Goal: Task Accomplishment & Management: Use online tool/utility

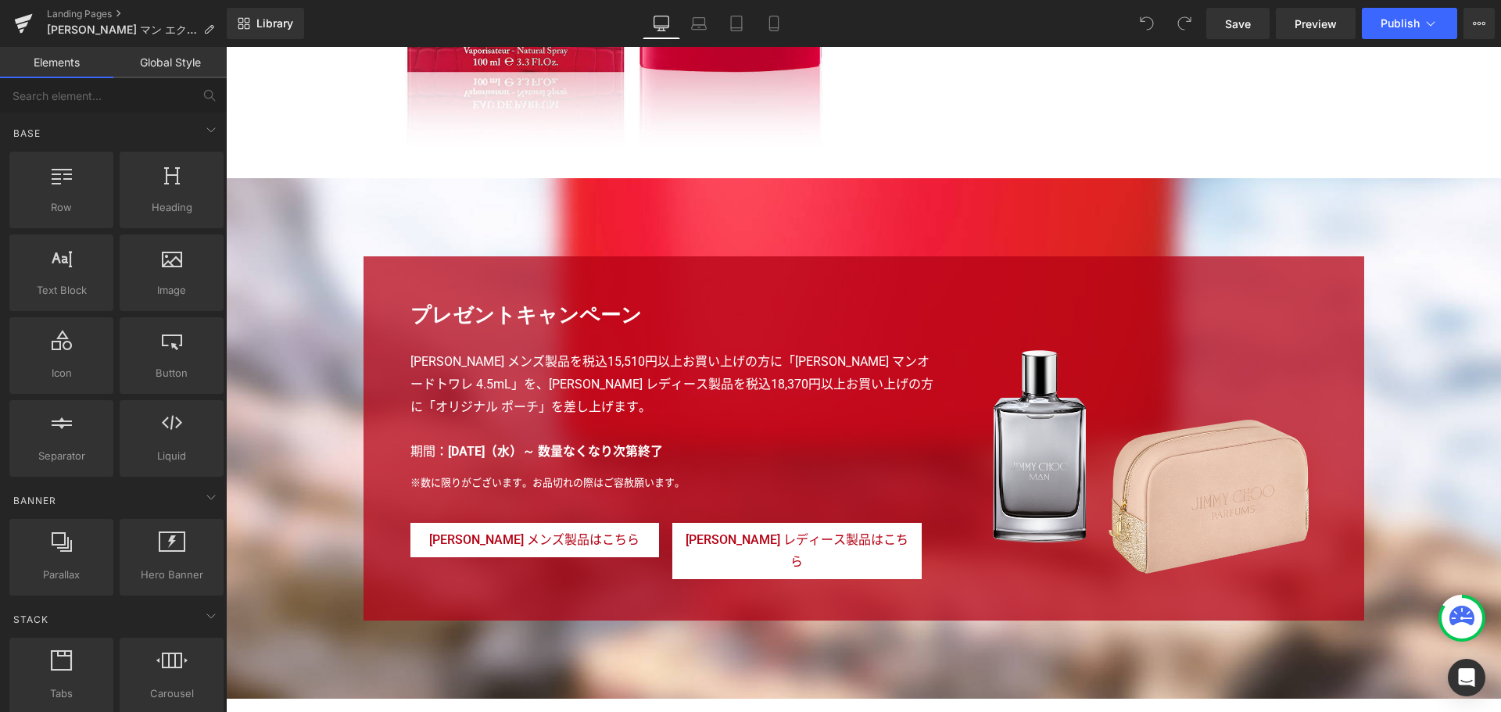
scroll to position [3723, 0]
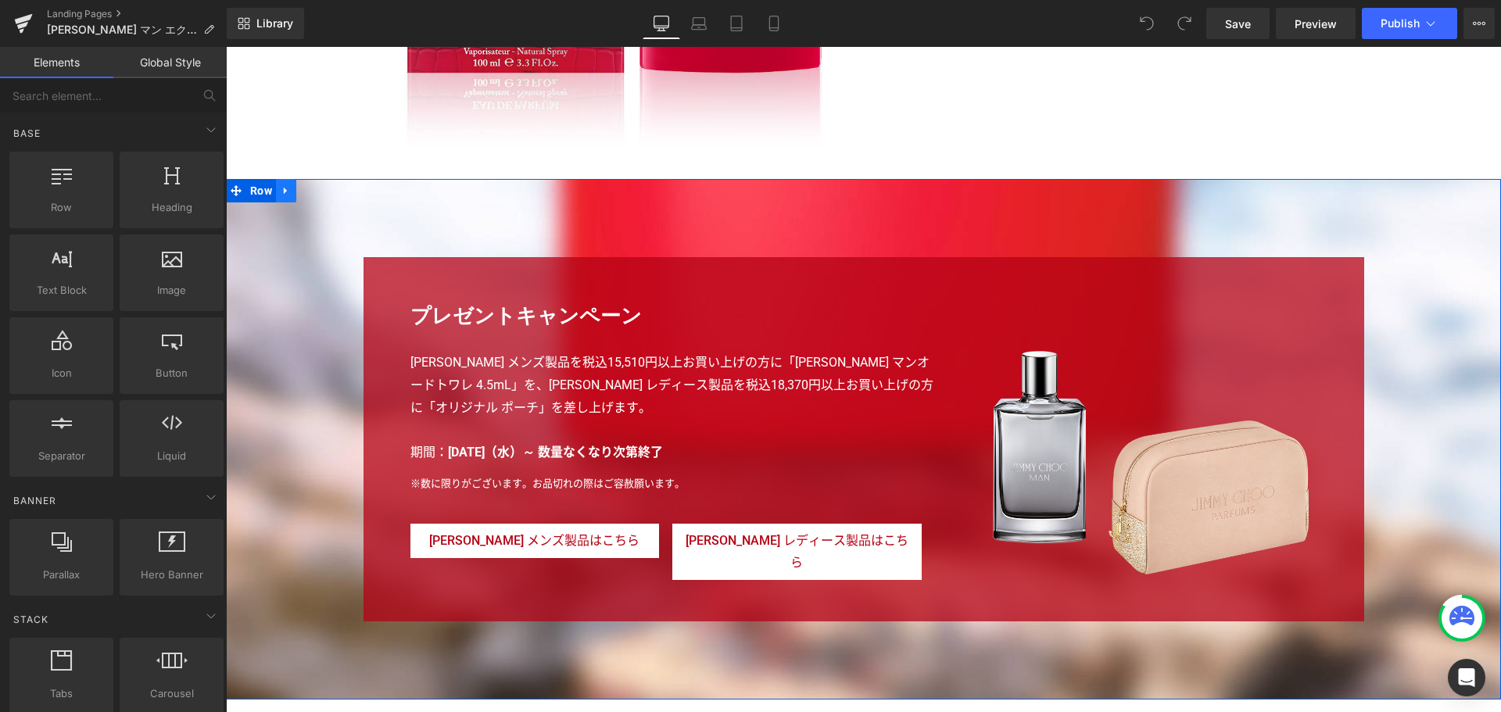
click at [284, 190] on icon at bounding box center [285, 191] width 3 height 7
click at [326, 188] on icon at bounding box center [326, 191] width 11 height 12
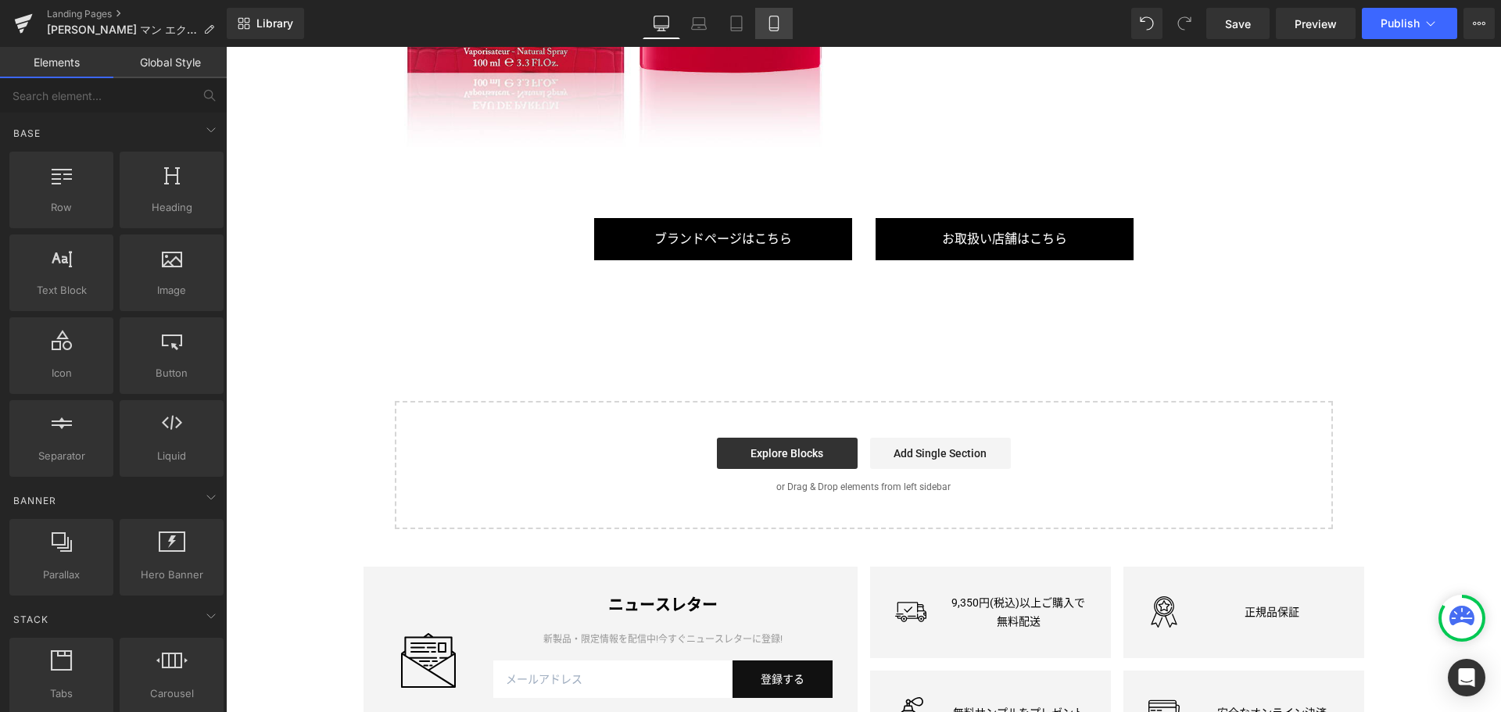
click at [790, 29] on link "Mobile" at bounding box center [774, 23] width 38 height 31
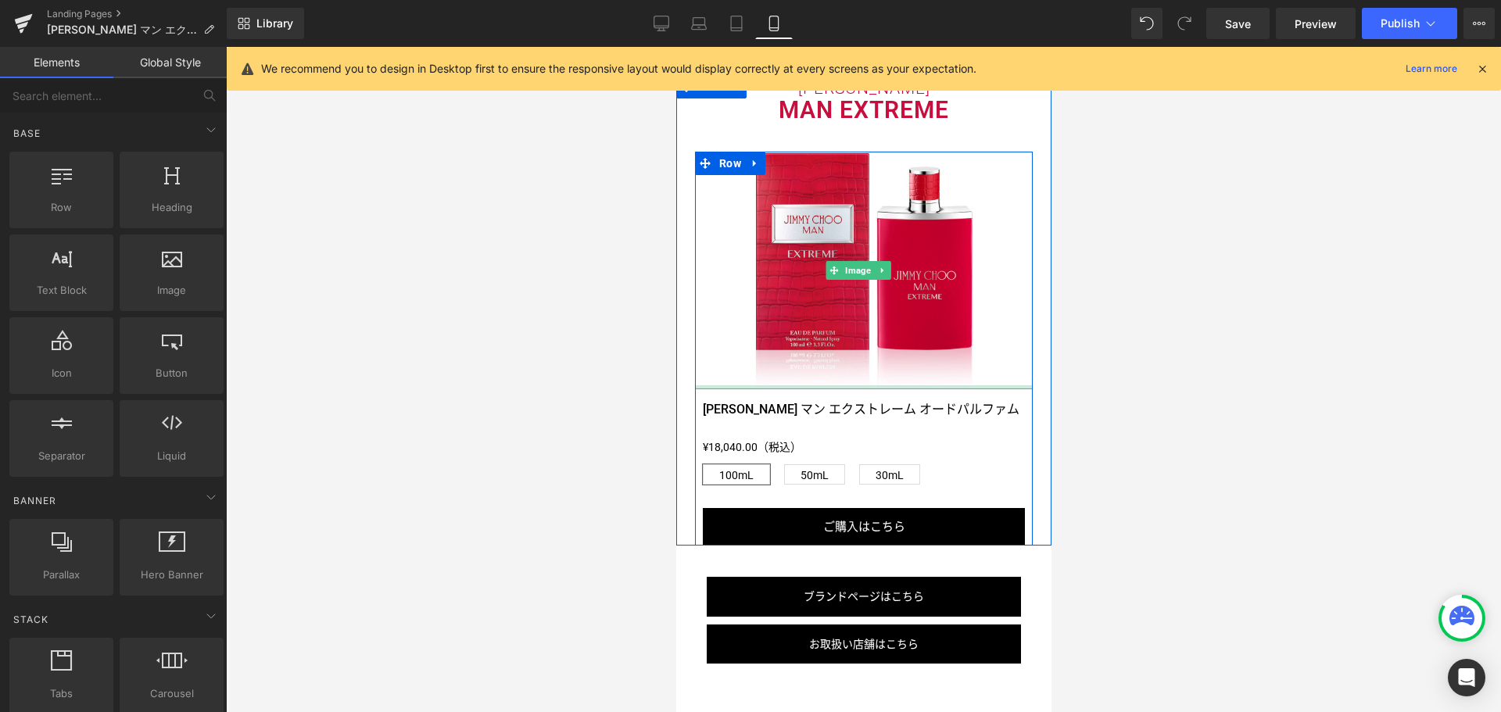
scroll to position [2848, 0]
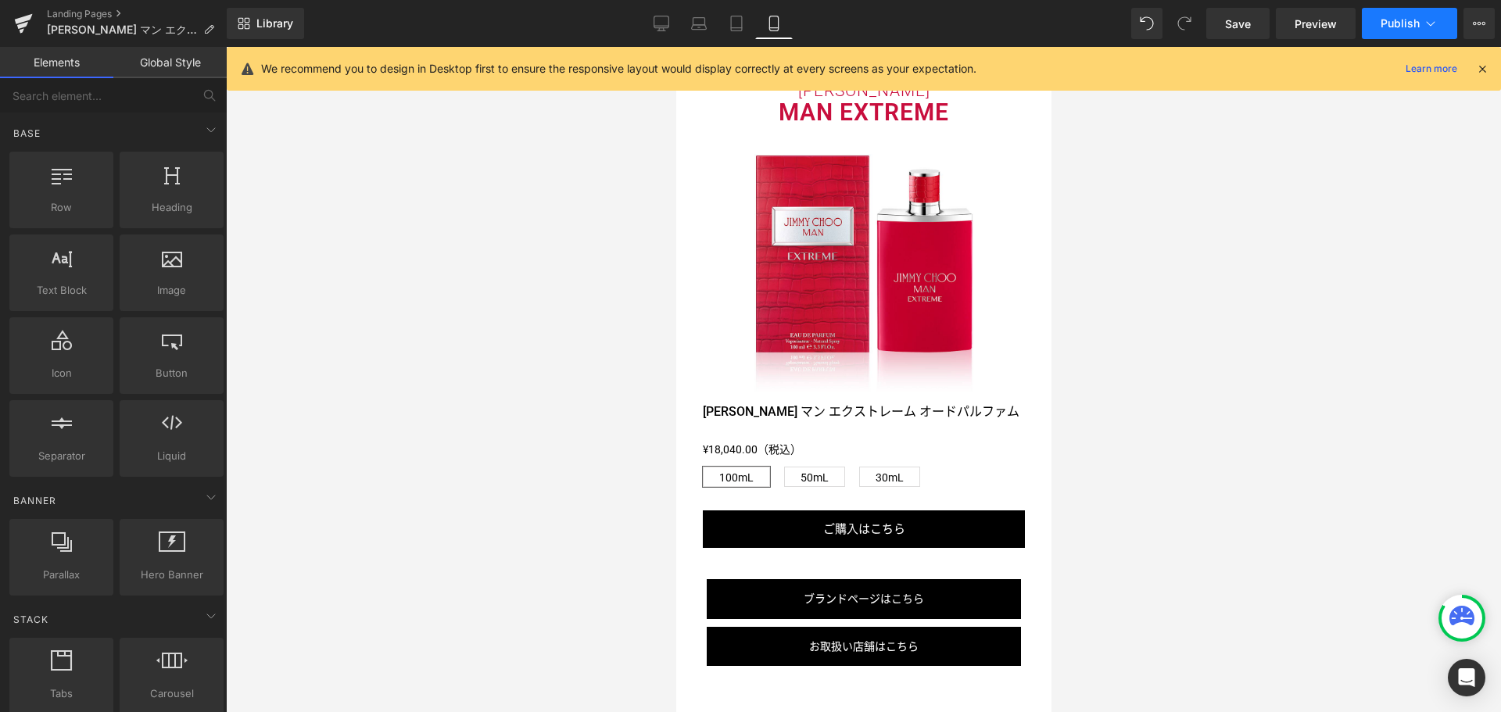
click at [1393, 27] on span "Publish" at bounding box center [1400, 23] width 39 height 13
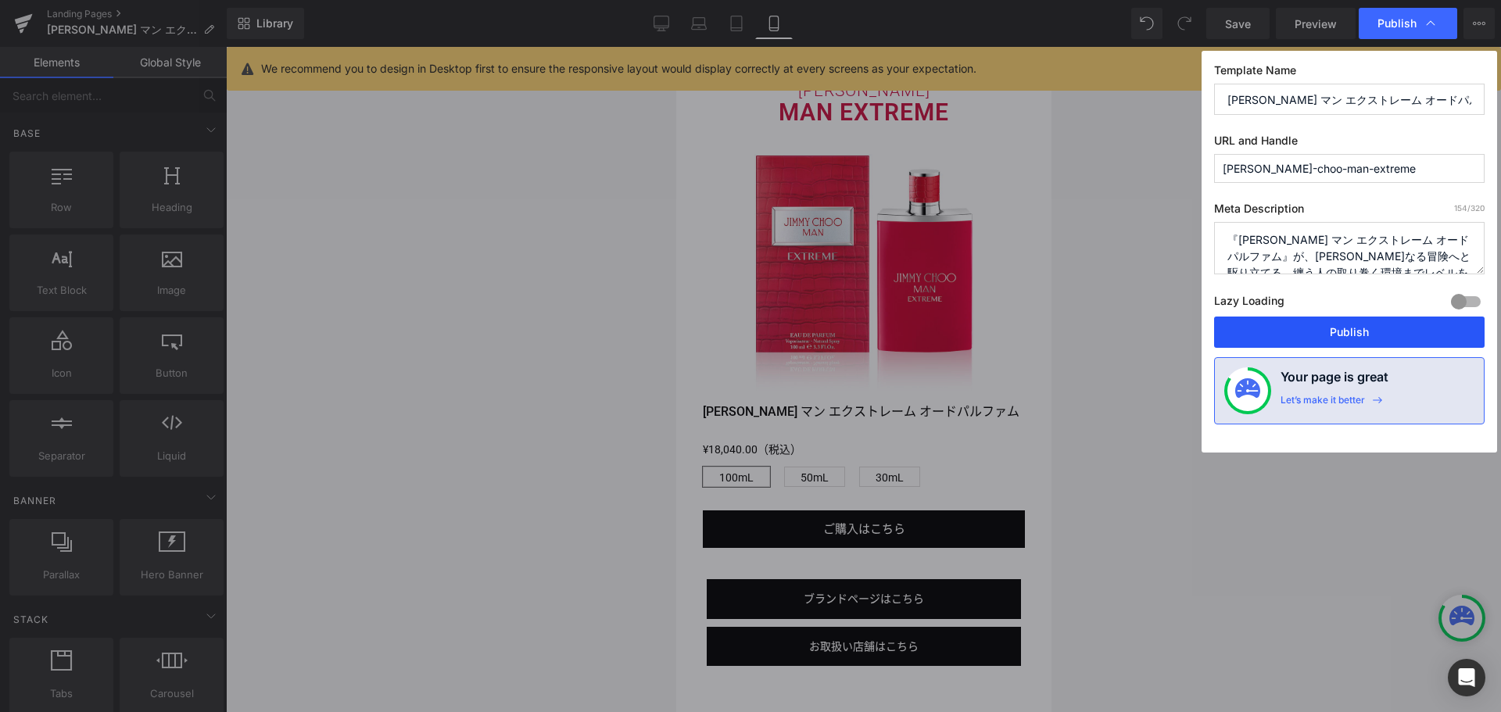
click at [1341, 321] on button "Publish" at bounding box center [1349, 332] width 271 height 31
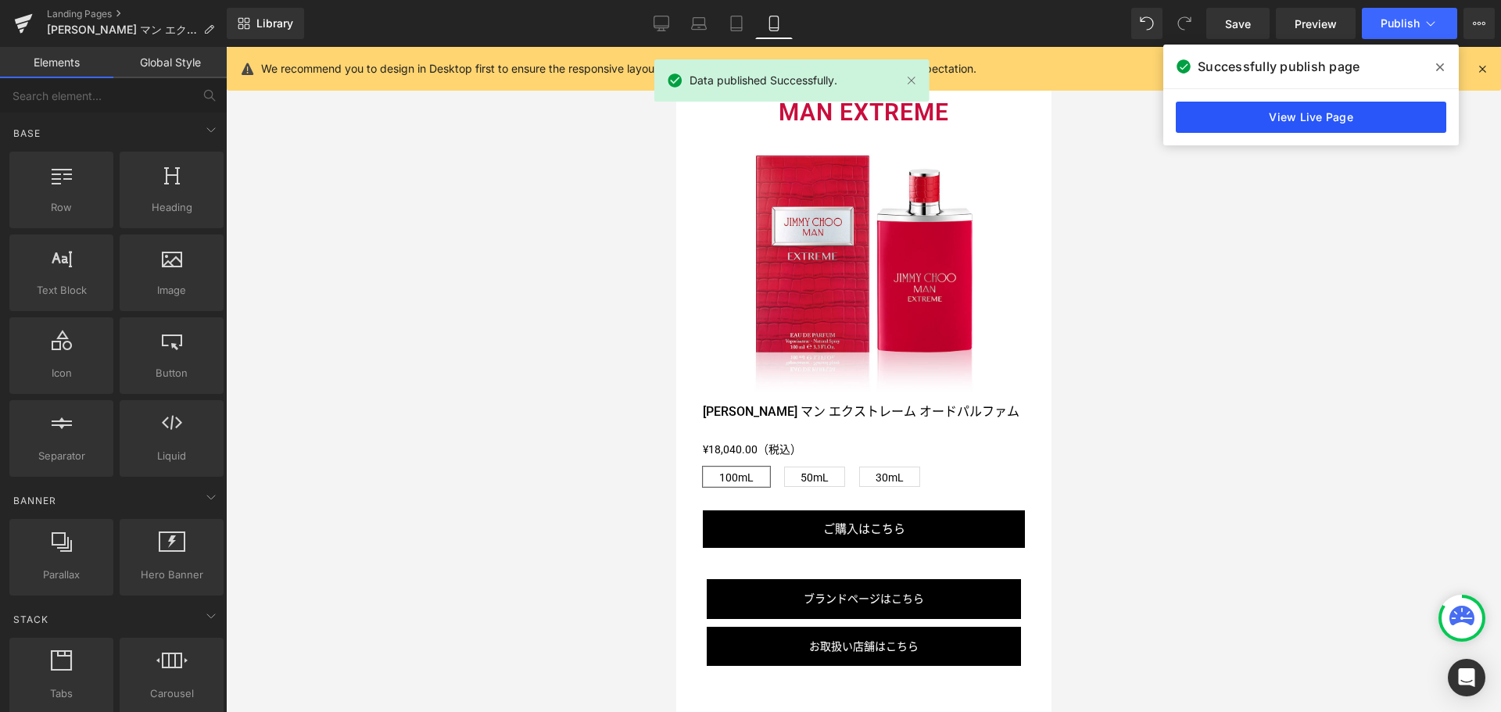
click at [1303, 124] on link "View Live Page" at bounding box center [1311, 117] width 271 height 31
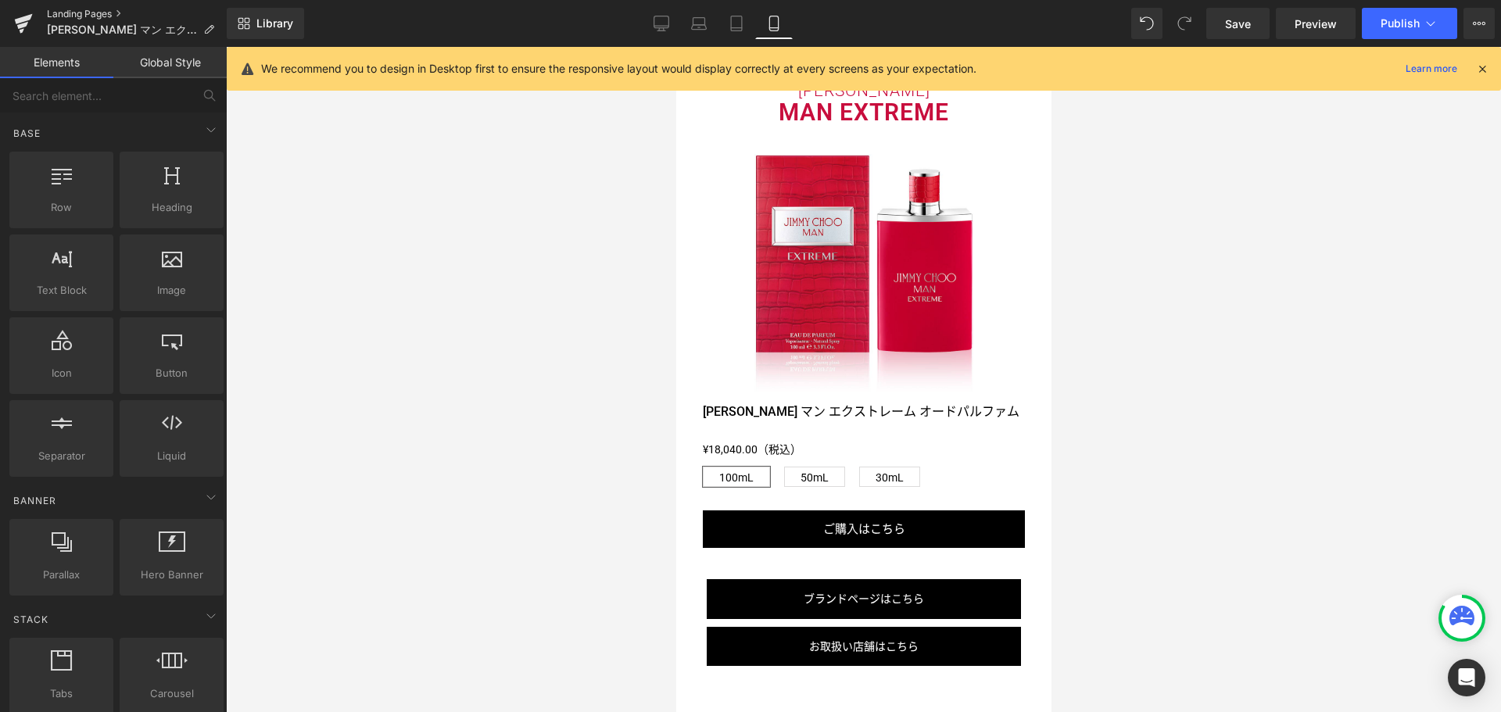
click at [66, 16] on link "Landing Pages" at bounding box center [137, 14] width 180 height 13
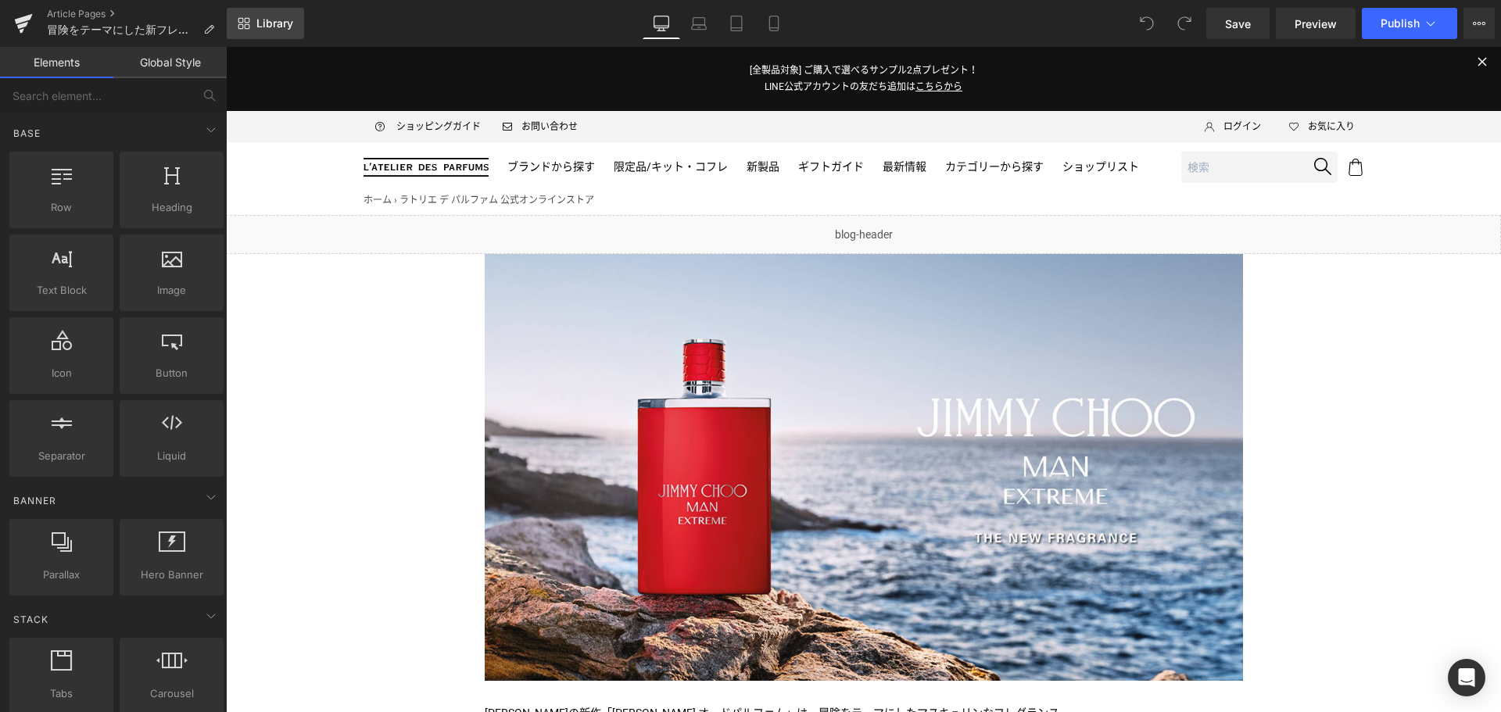
click at [286, 27] on span "Library" at bounding box center [274, 23] width 37 height 14
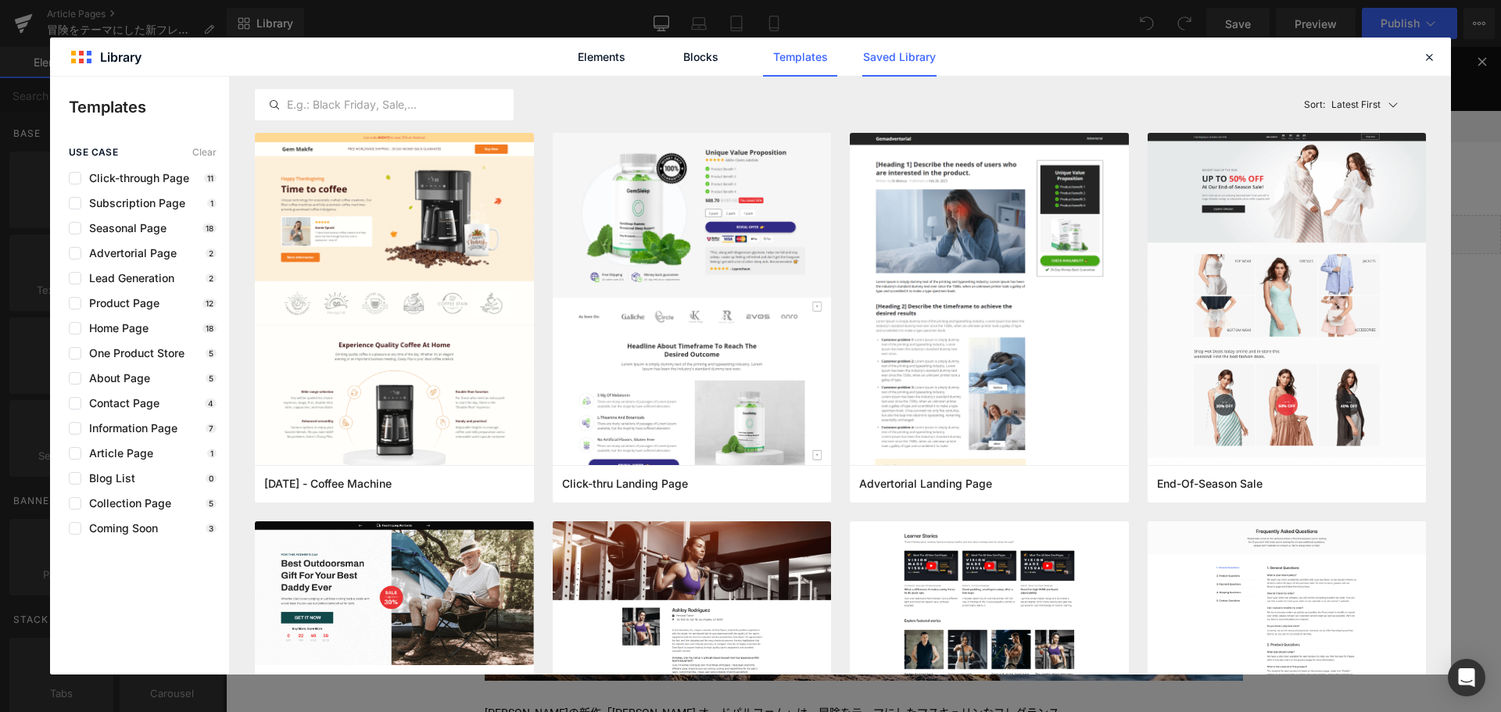
click at [893, 59] on link "Saved Library" at bounding box center [899, 57] width 74 height 39
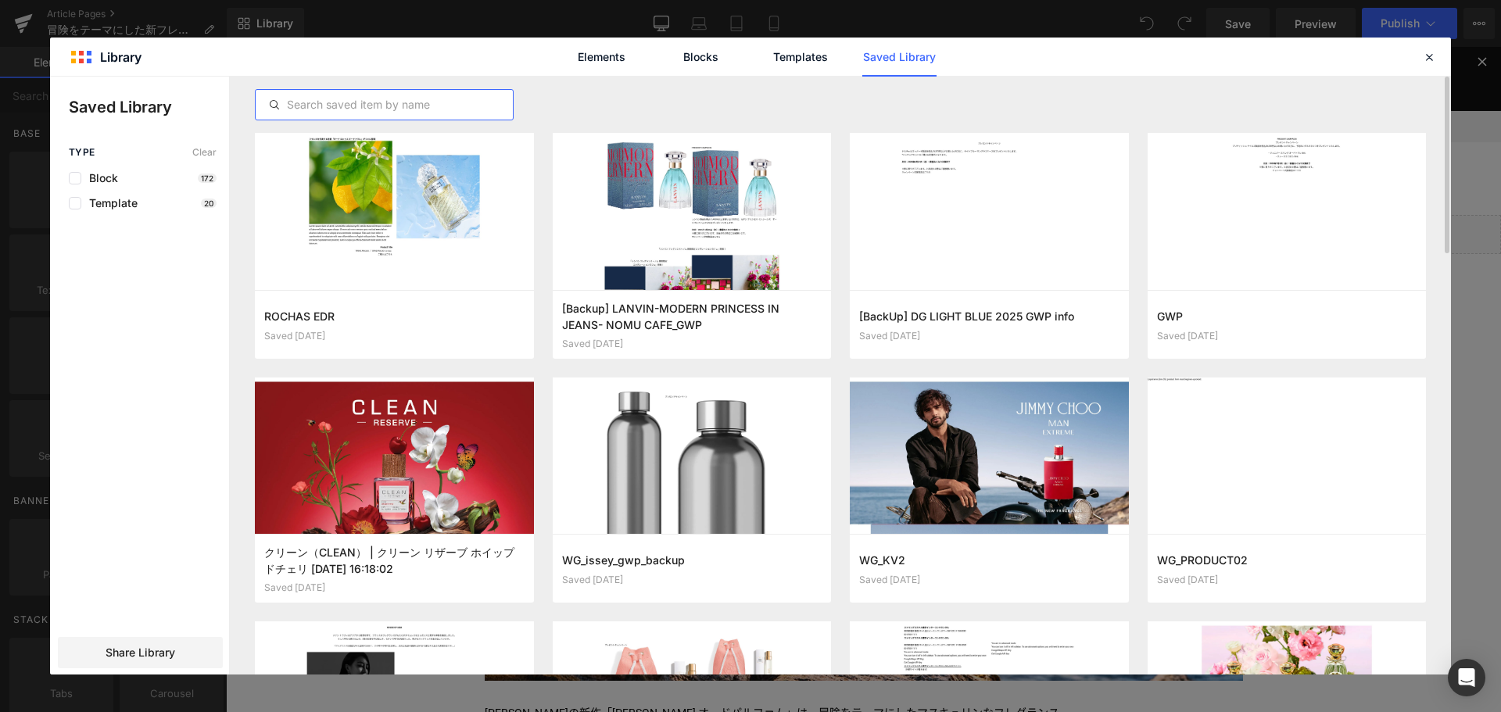
click at [421, 102] on input "text" at bounding box center [384, 104] width 257 height 19
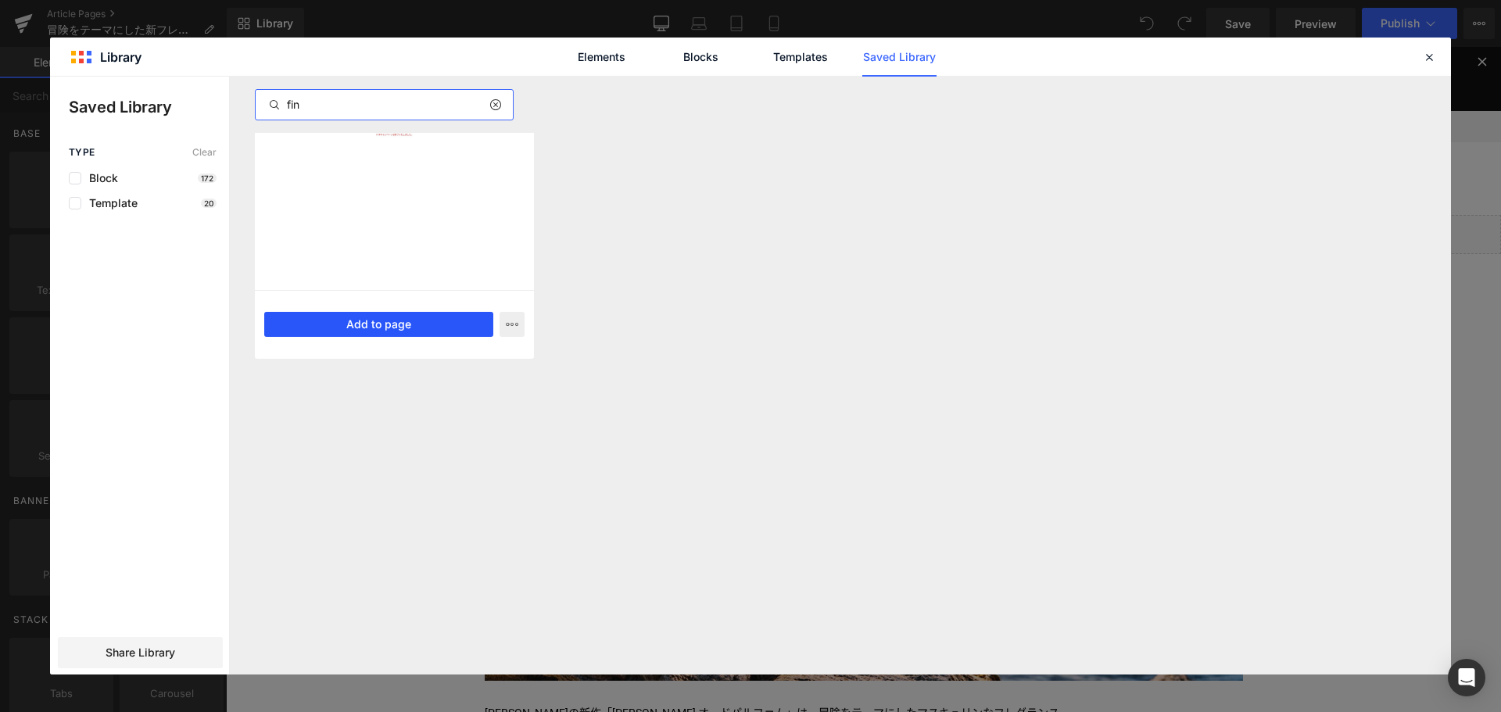
type input "fin"
click at [413, 319] on button "Add to page" at bounding box center [378, 324] width 229 height 25
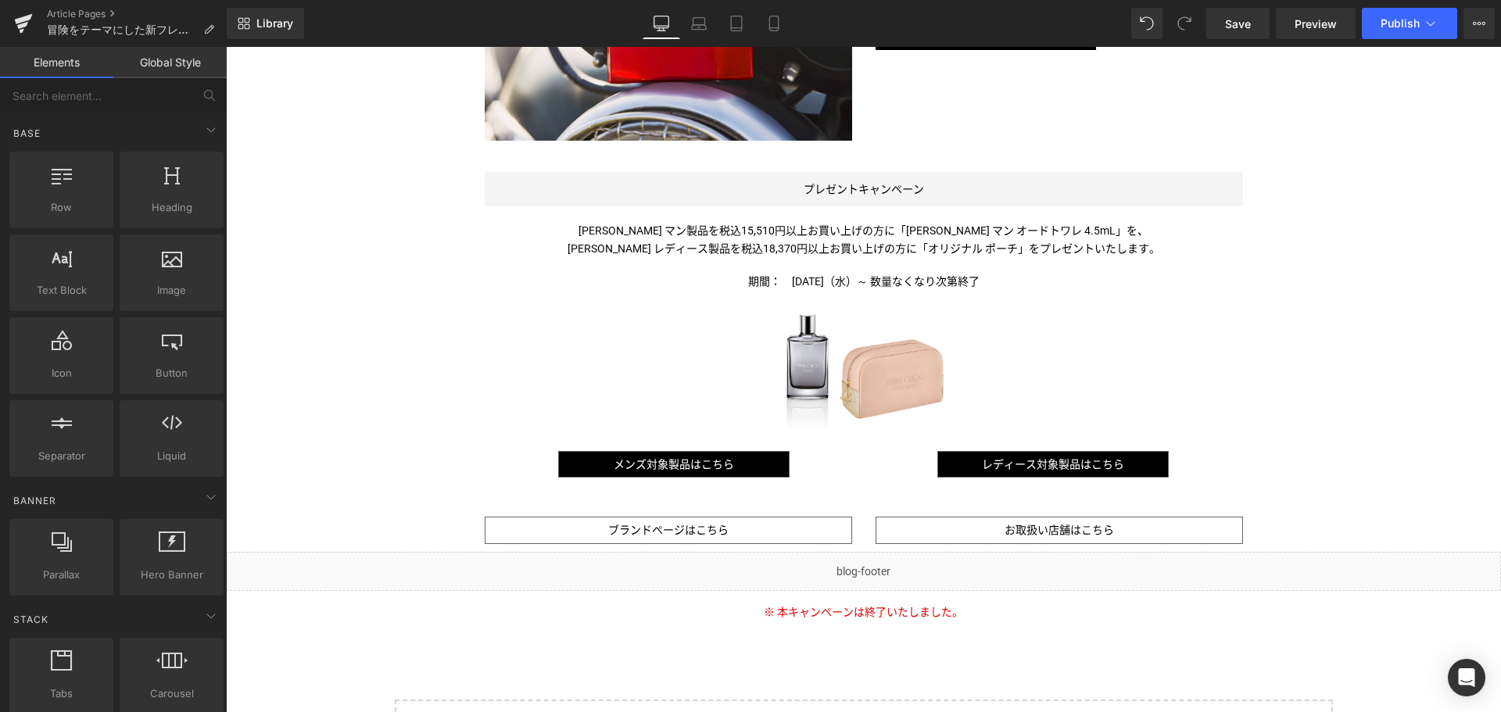
scroll to position [1045, 0]
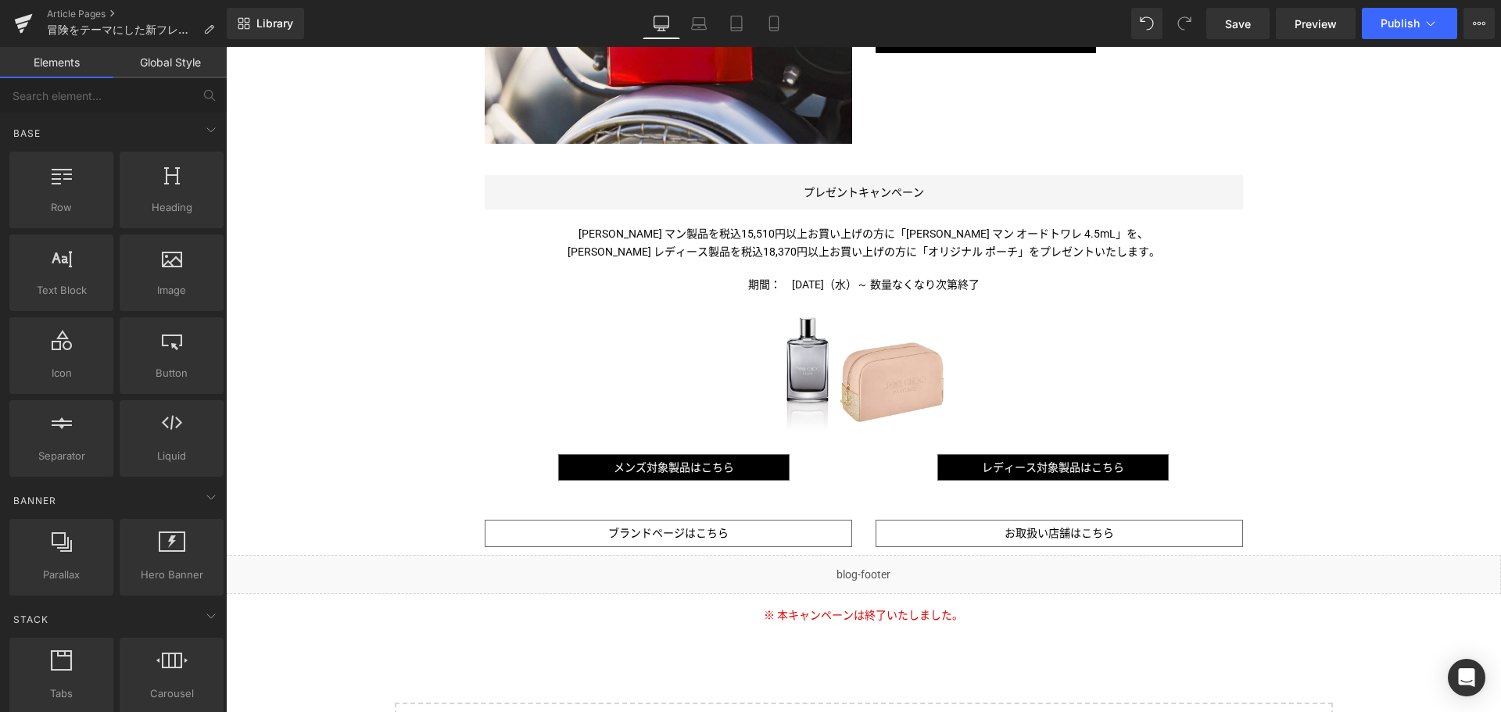
click at [827, 648] on div "Liquid Image Image ジミー チュウの新作「ジミー チュウ マン エクストレーム オードパルファム」は、冒険をテーマにしたマスキュリンなフレグ…" at bounding box center [863, 0] width 1275 height 1661
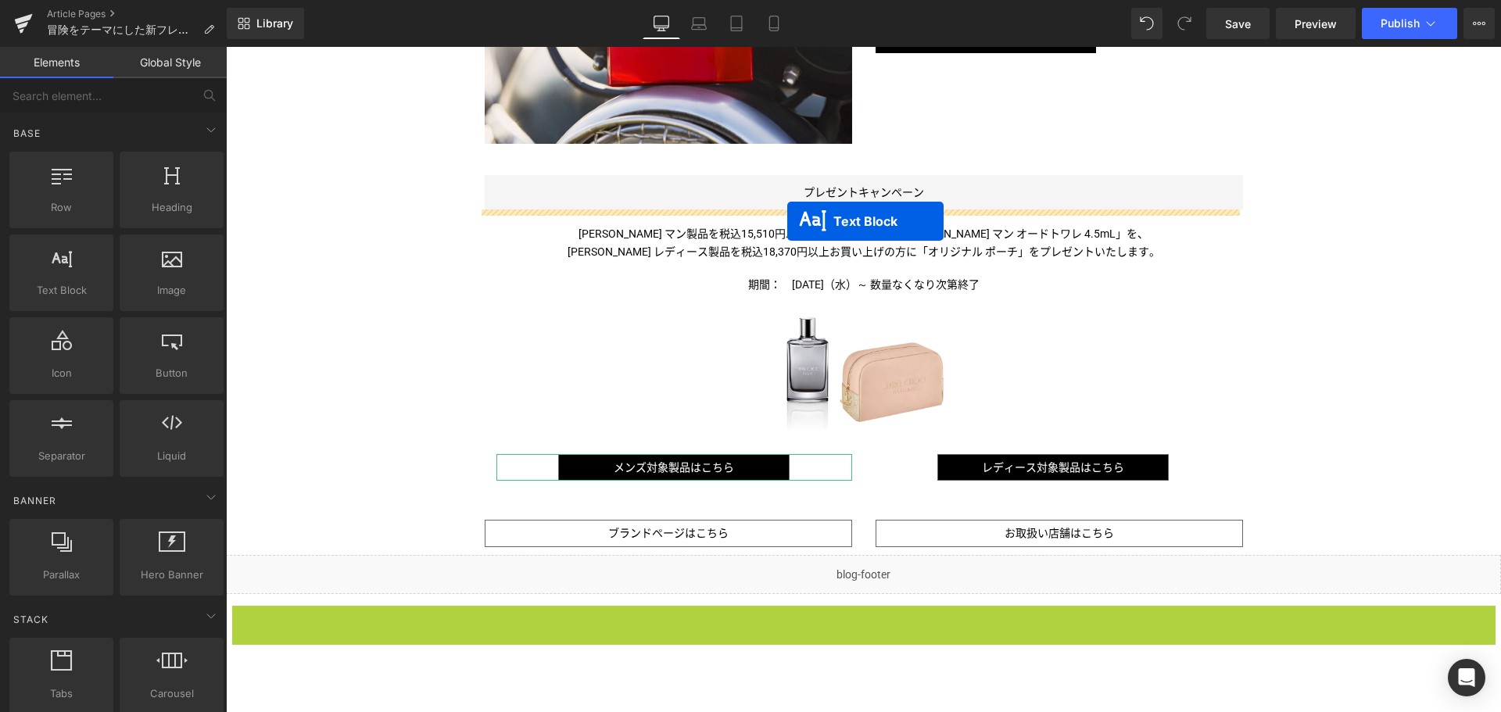
drag, startPoint x: 819, startPoint y: 612, endPoint x: 787, endPoint y: 221, distance: 392.2
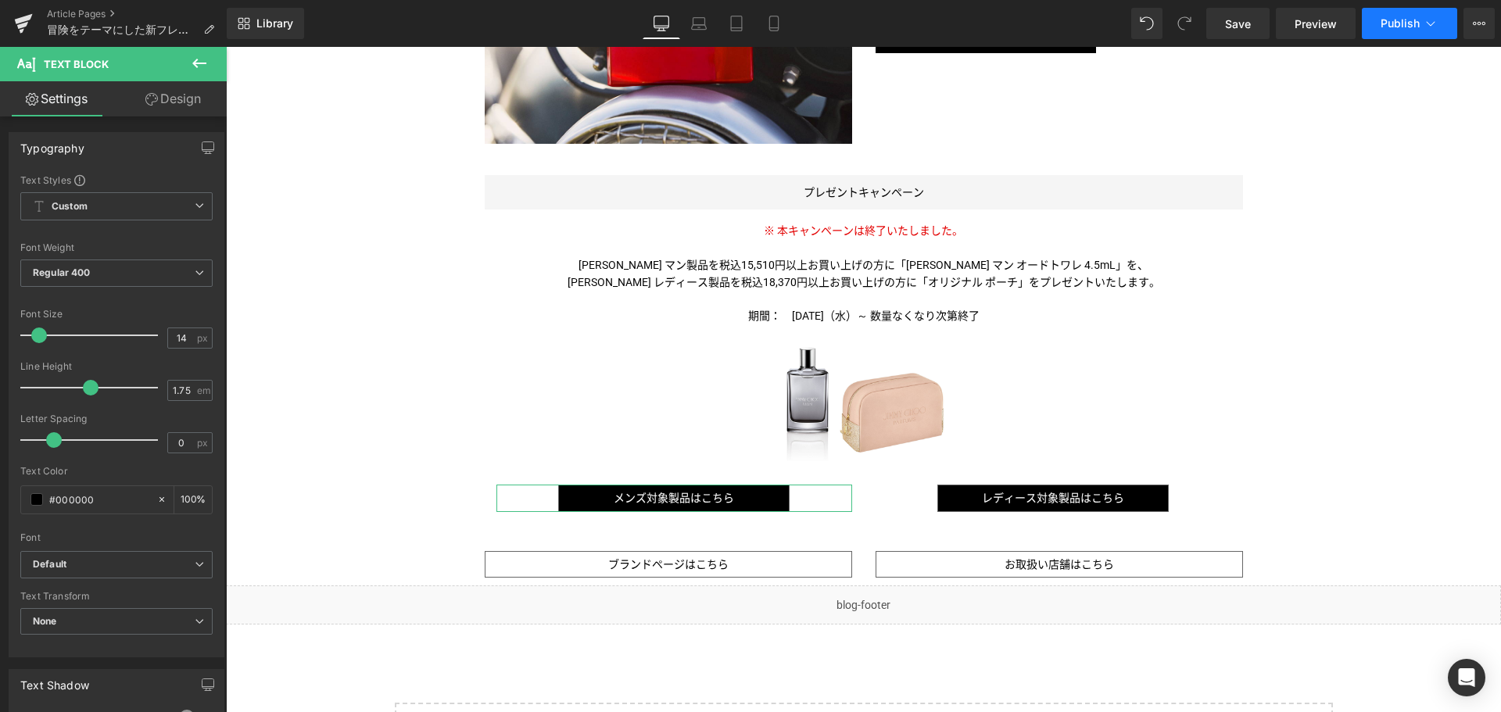
click at [1410, 27] on span "Publish" at bounding box center [1400, 23] width 39 height 13
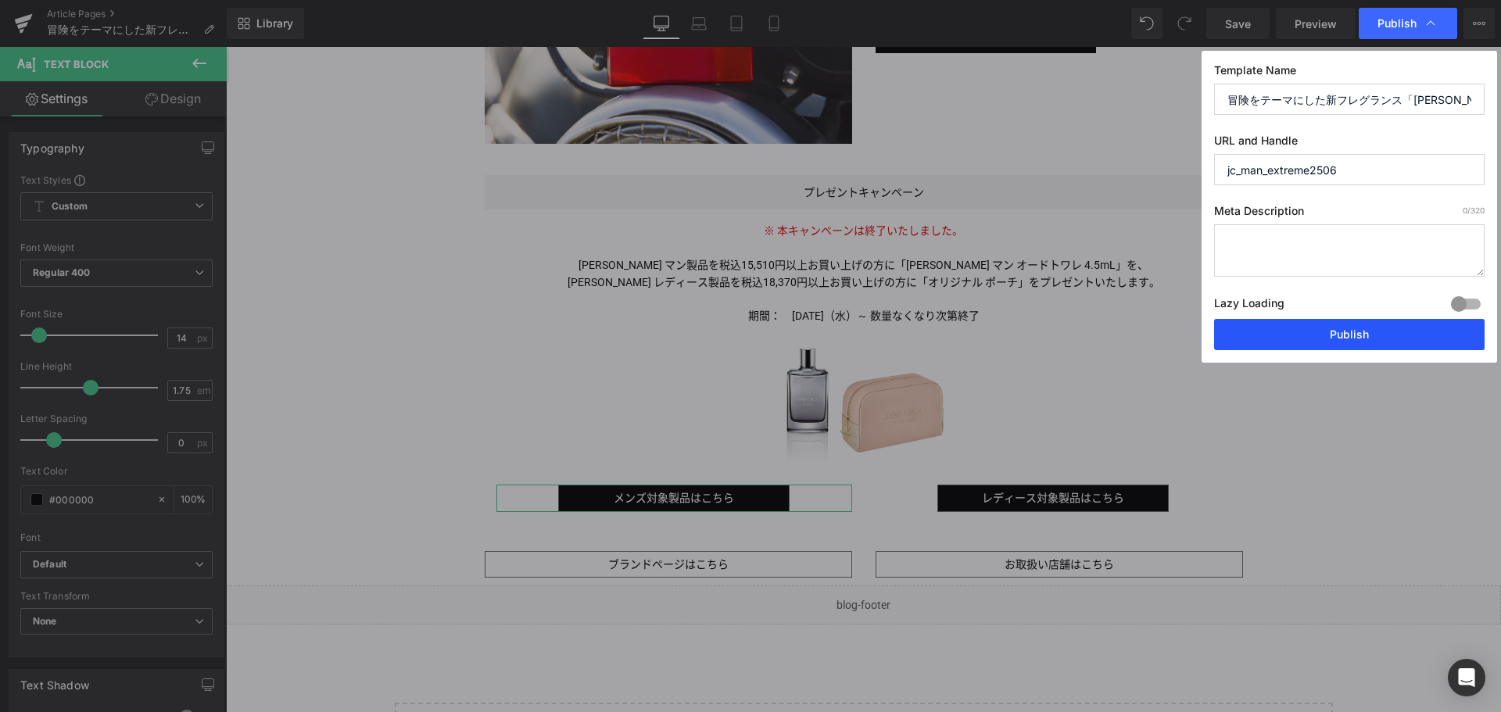
click at [1369, 332] on button "Publish" at bounding box center [1349, 334] width 271 height 31
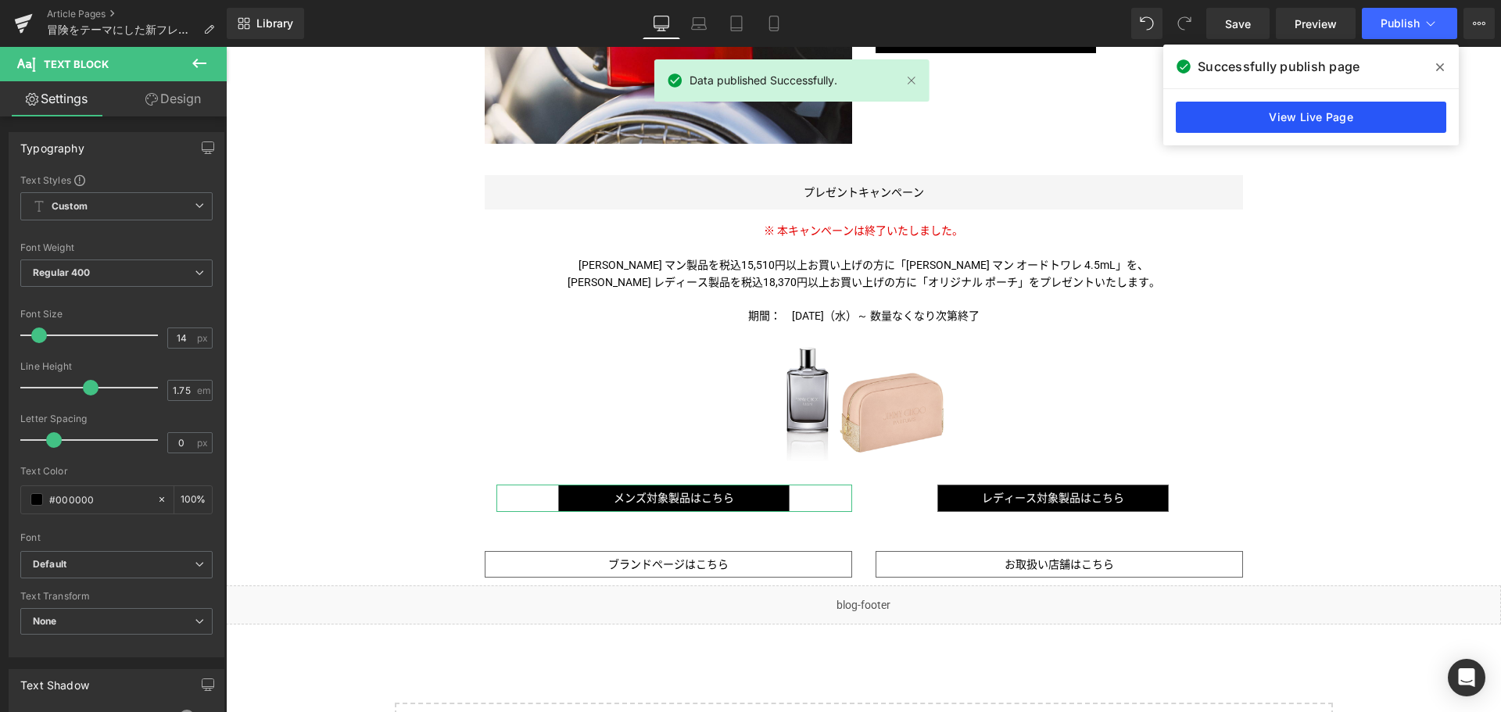
click at [1303, 116] on link "View Live Page" at bounding box center [1311, 117] width 271 height 31
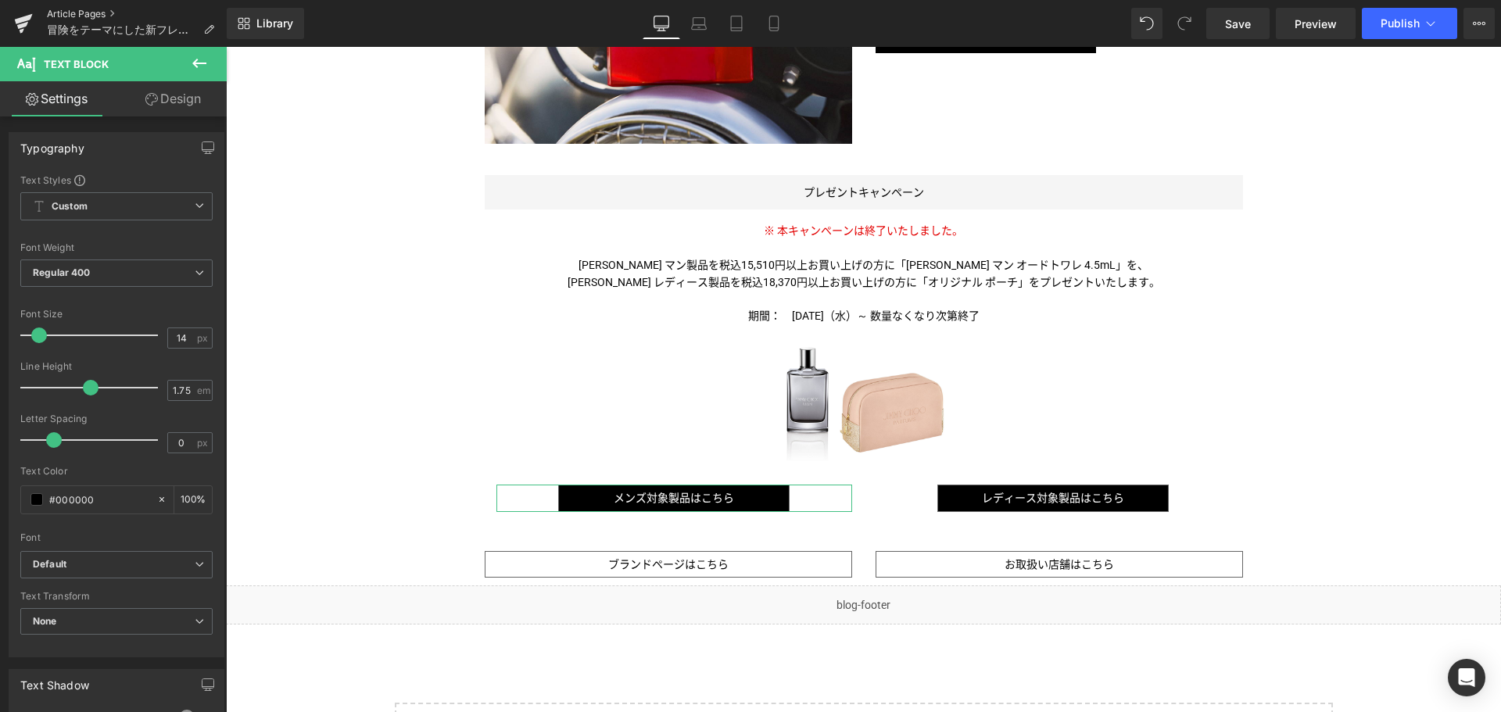
click at [63, 12] on link "Article Pages" at bounding box center [137, 14] width 180 height 13
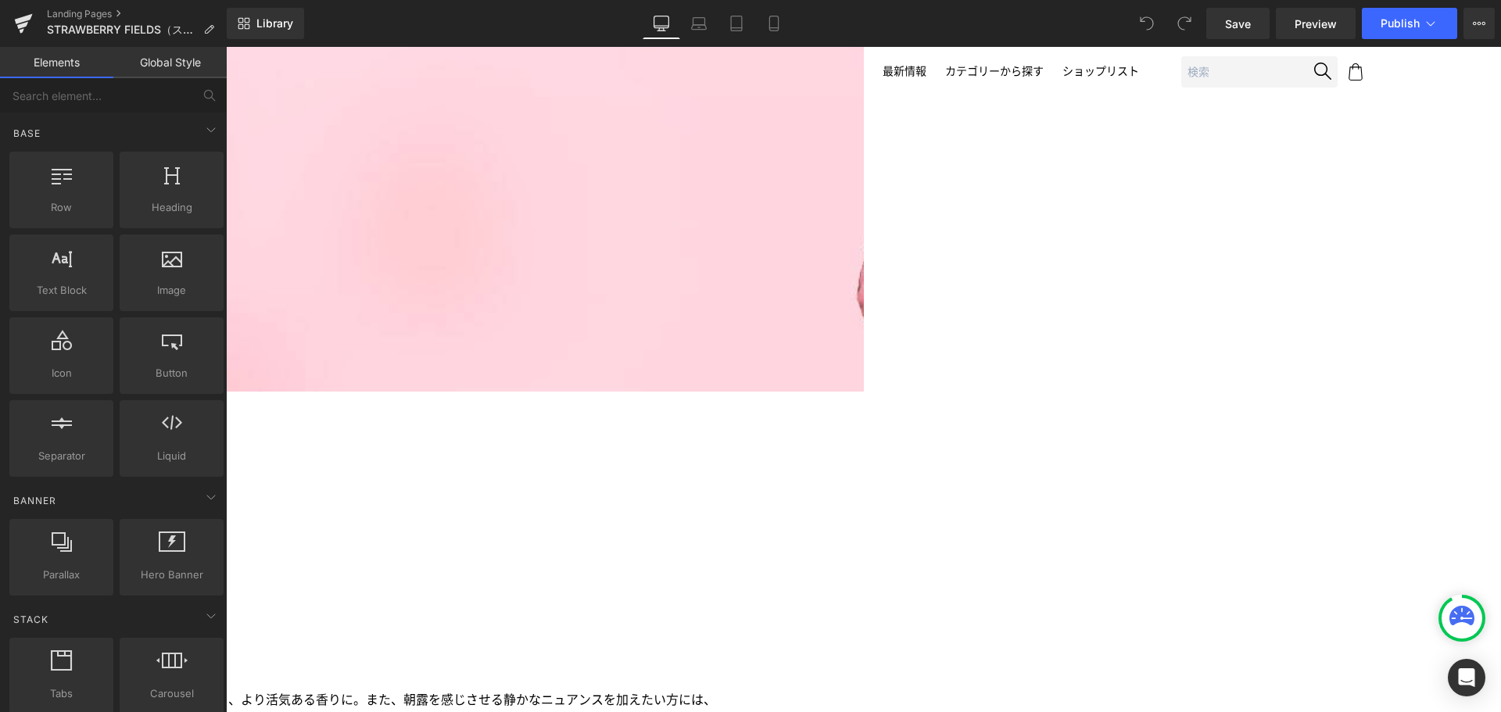
scroll to position [3947, 0]
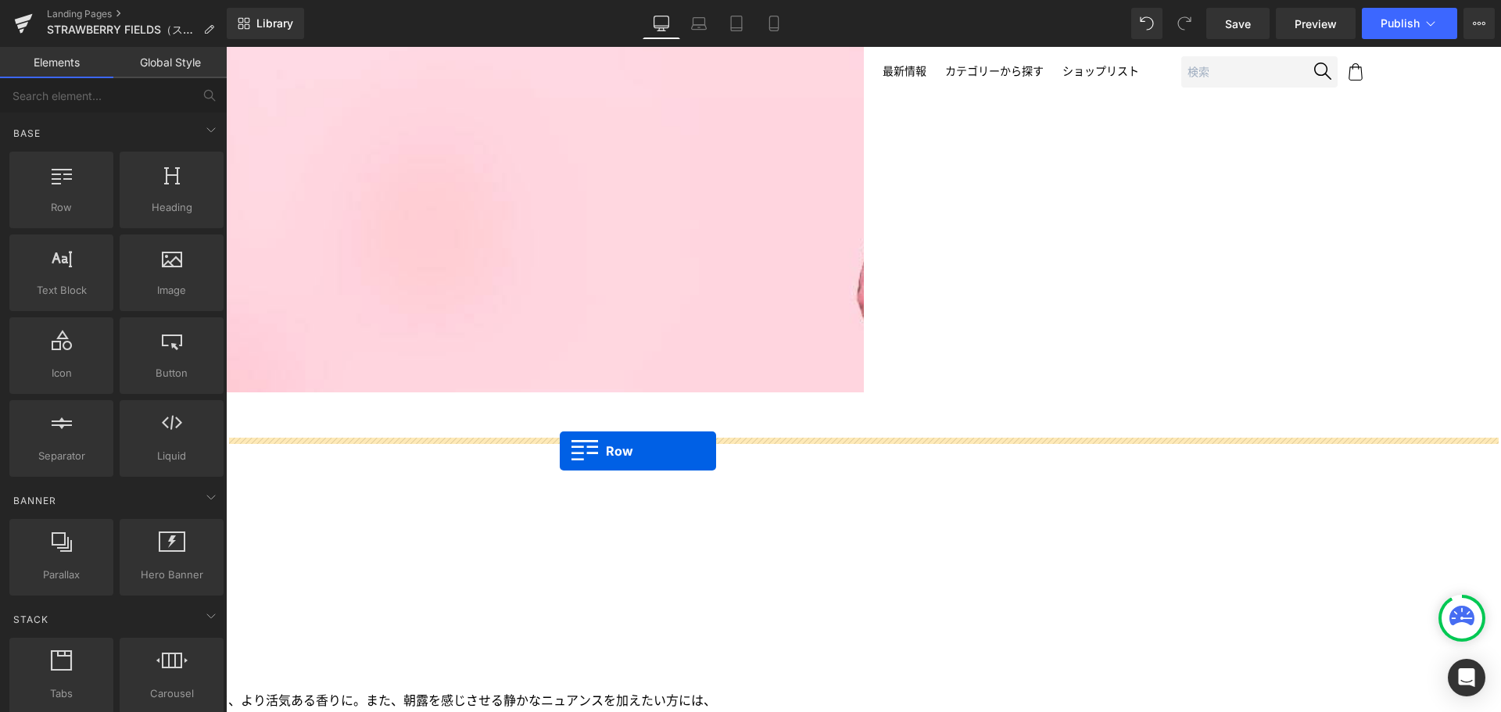
drag, startPoint x: 580, startPoint y: 596, endPoint x: 560, endPoint y: 451, distance: 146.1
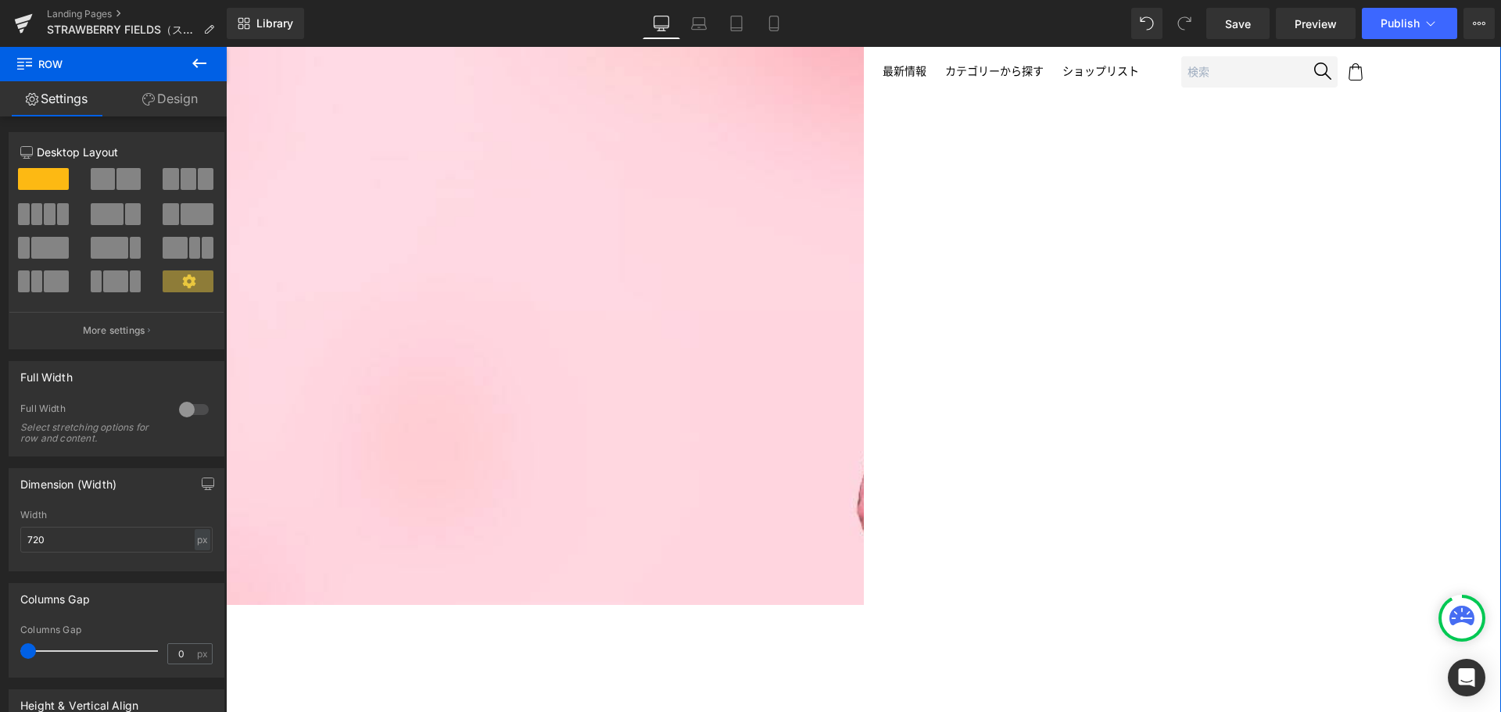
scroll to position [3729, 0]
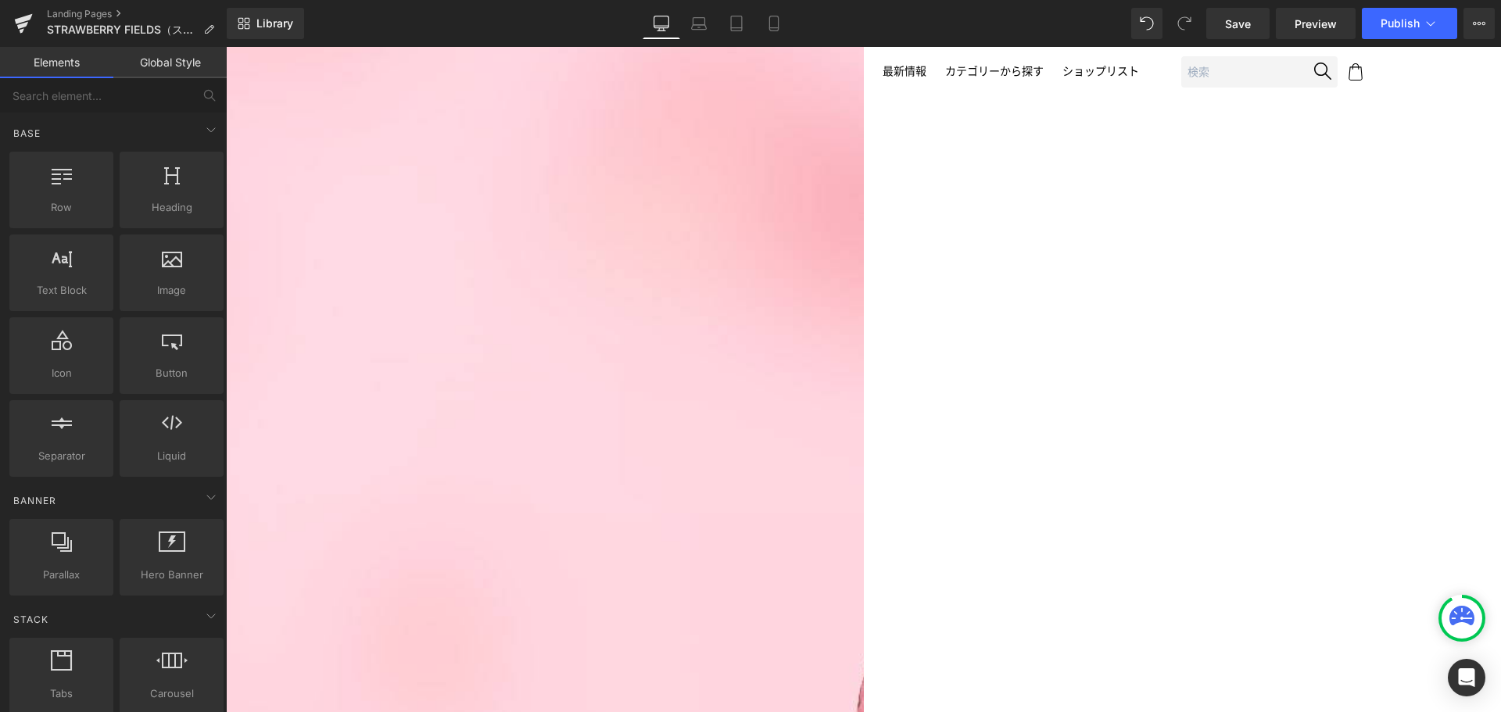
scroll to position [3533, 0]
click at [783, 22] on link "Mobile" at bounding box center [774, 23] width 38 height 31
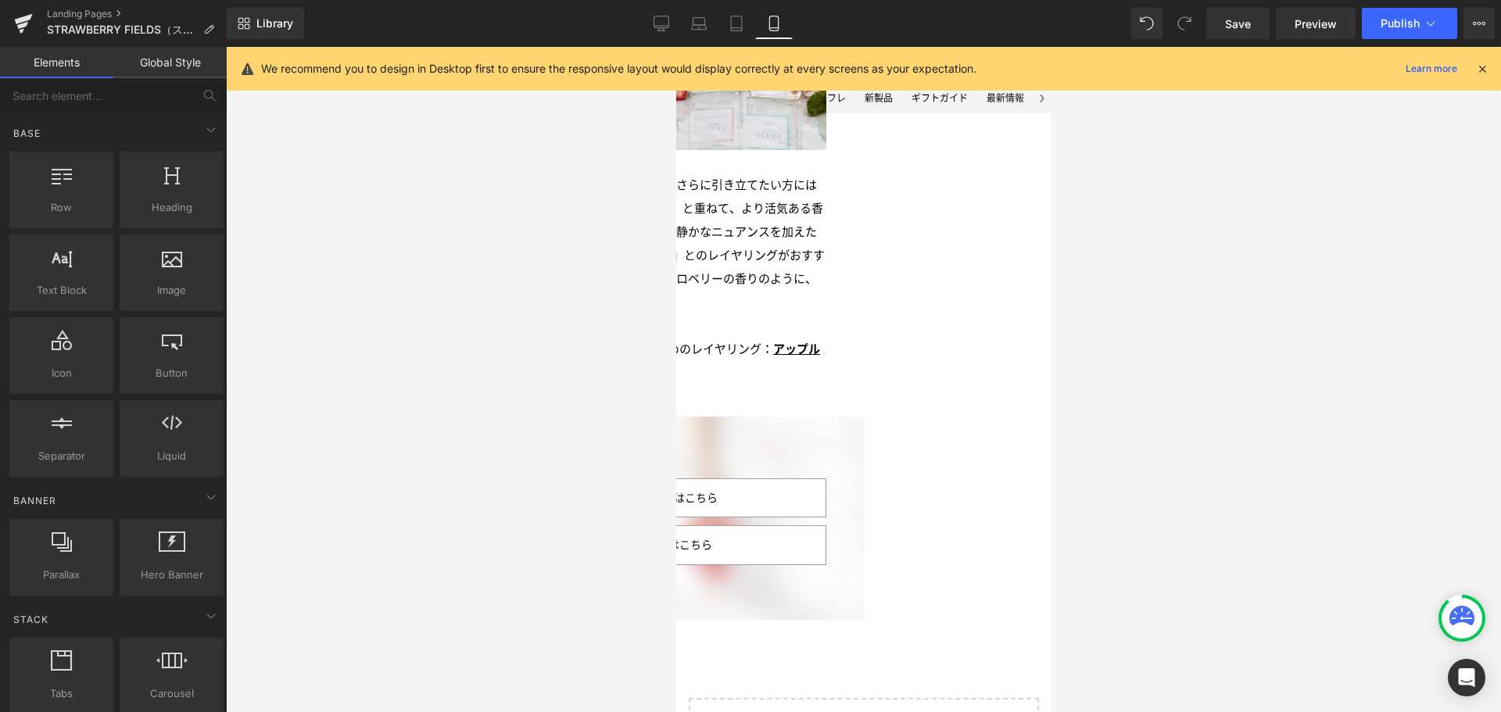
scroll to position [3189, 0]
click at [663, 28] on icon at bounding box center [661, 22] width 15 height 12
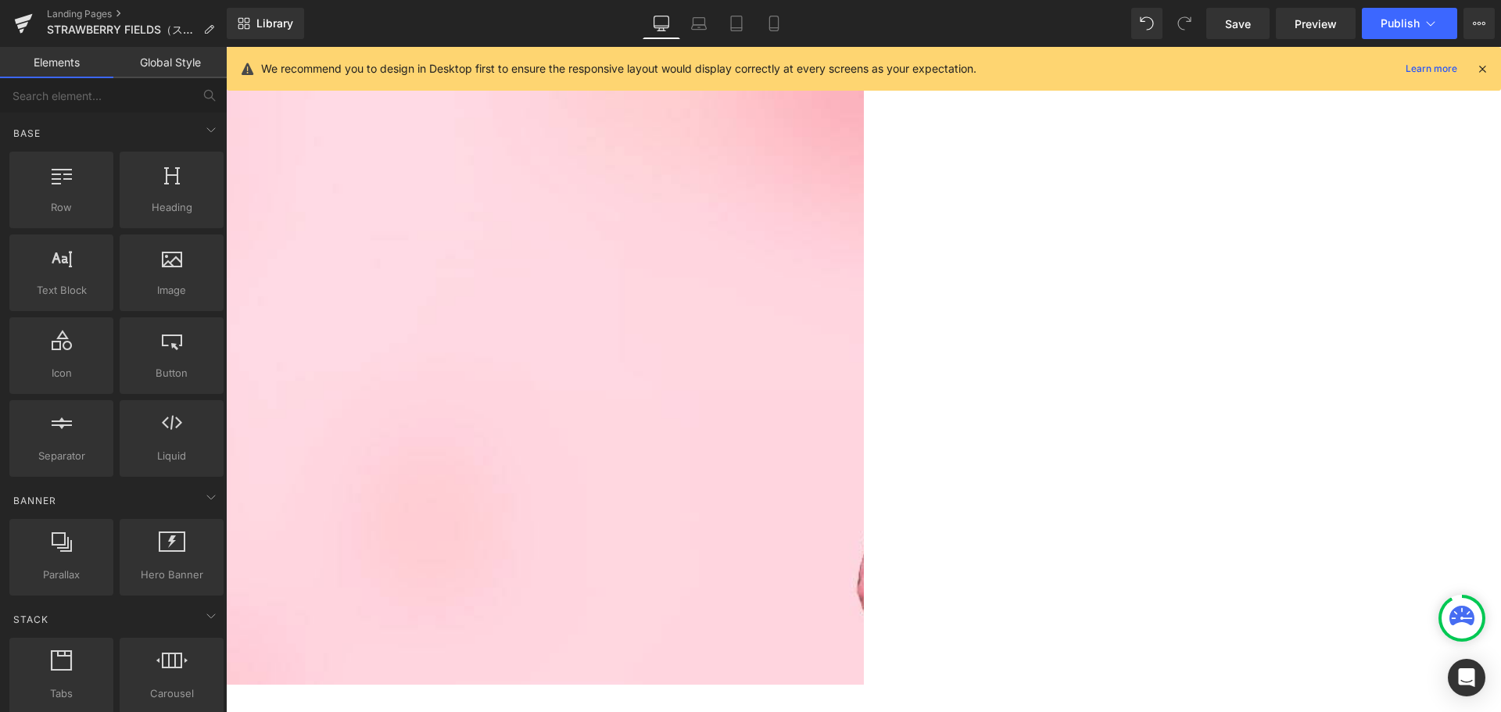
scroll to position [3654, 0]
click at [1416, 38] on button "Publish" at bounding box center [1409, 23] width 95 height 31
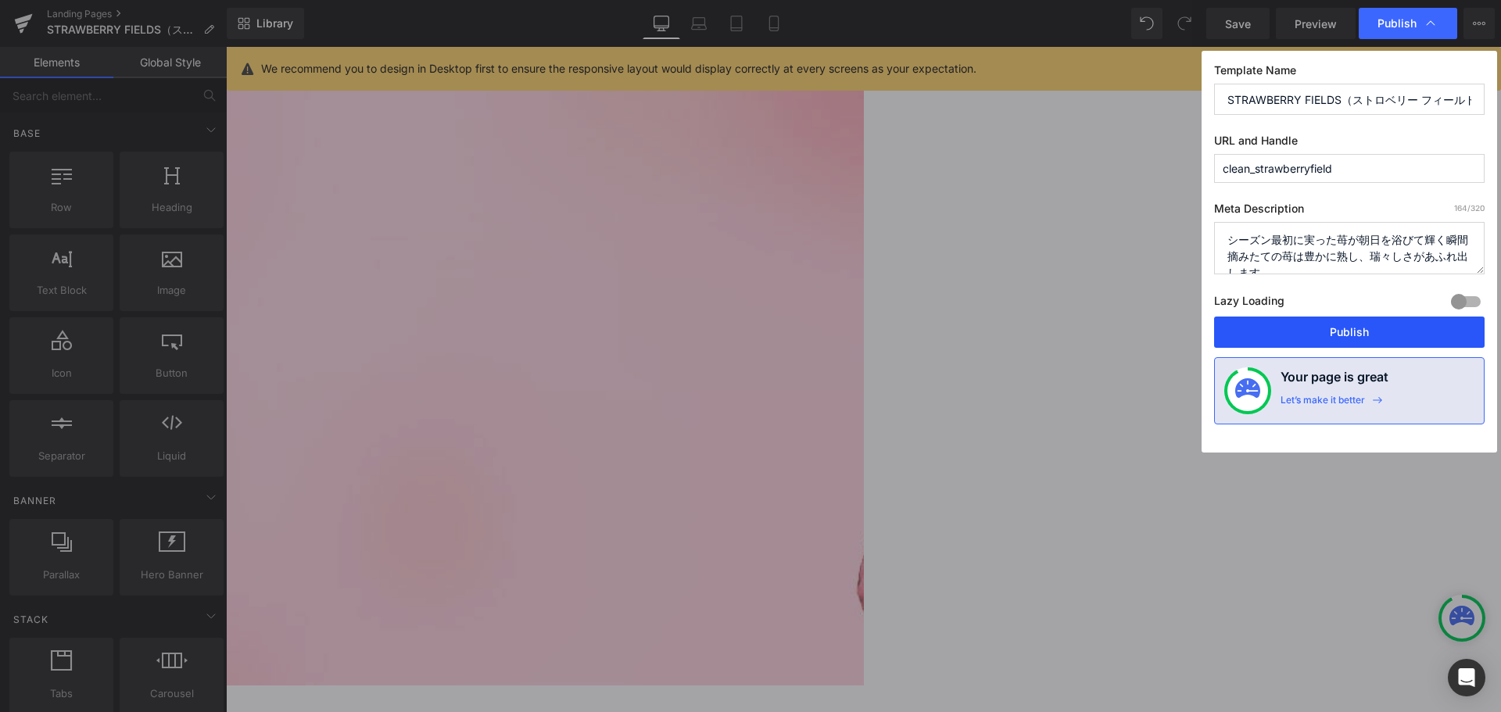
click at [1366, 336] on button "Publish" at bounding box center [1349, 332] width 271 height 31
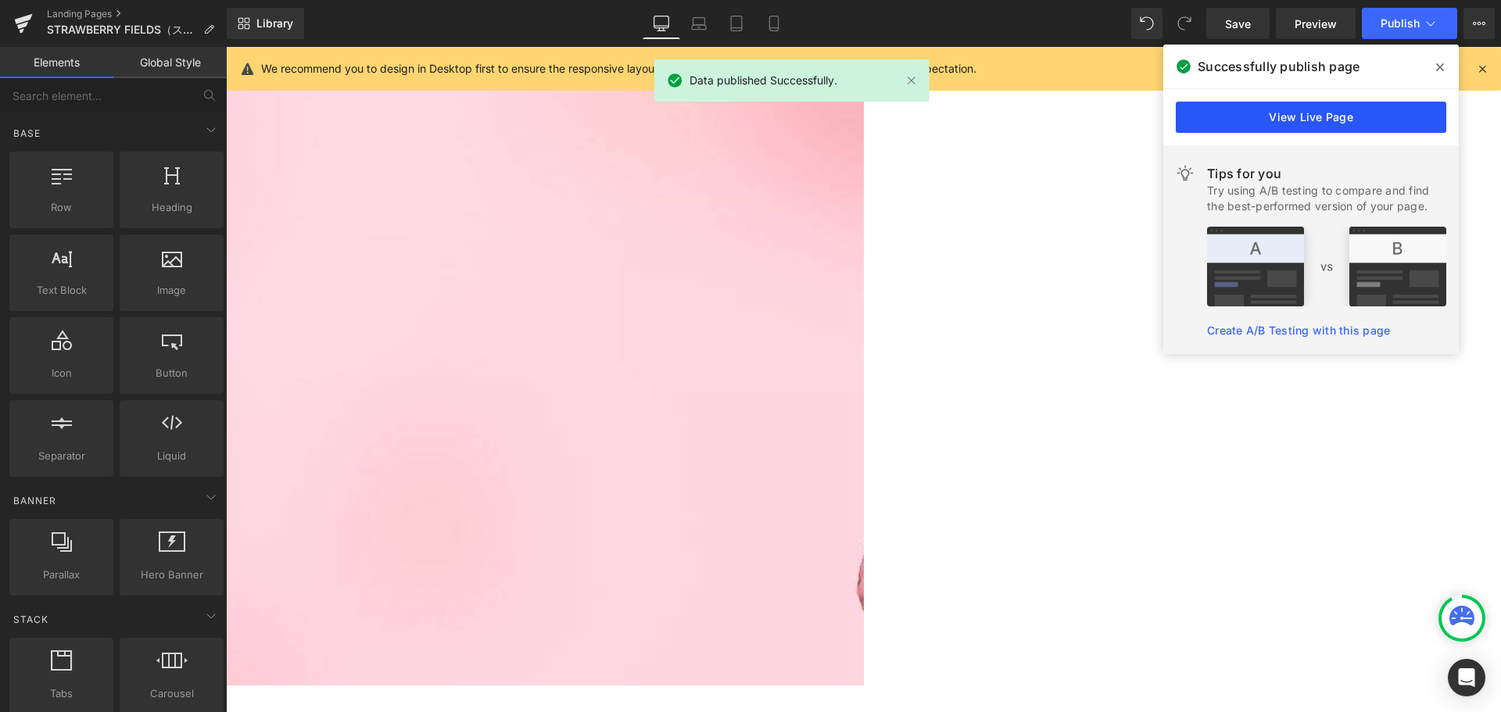
click at [1317, 114] on link "View Live Page" at bounding box center [1311, 117] width 271 height 31
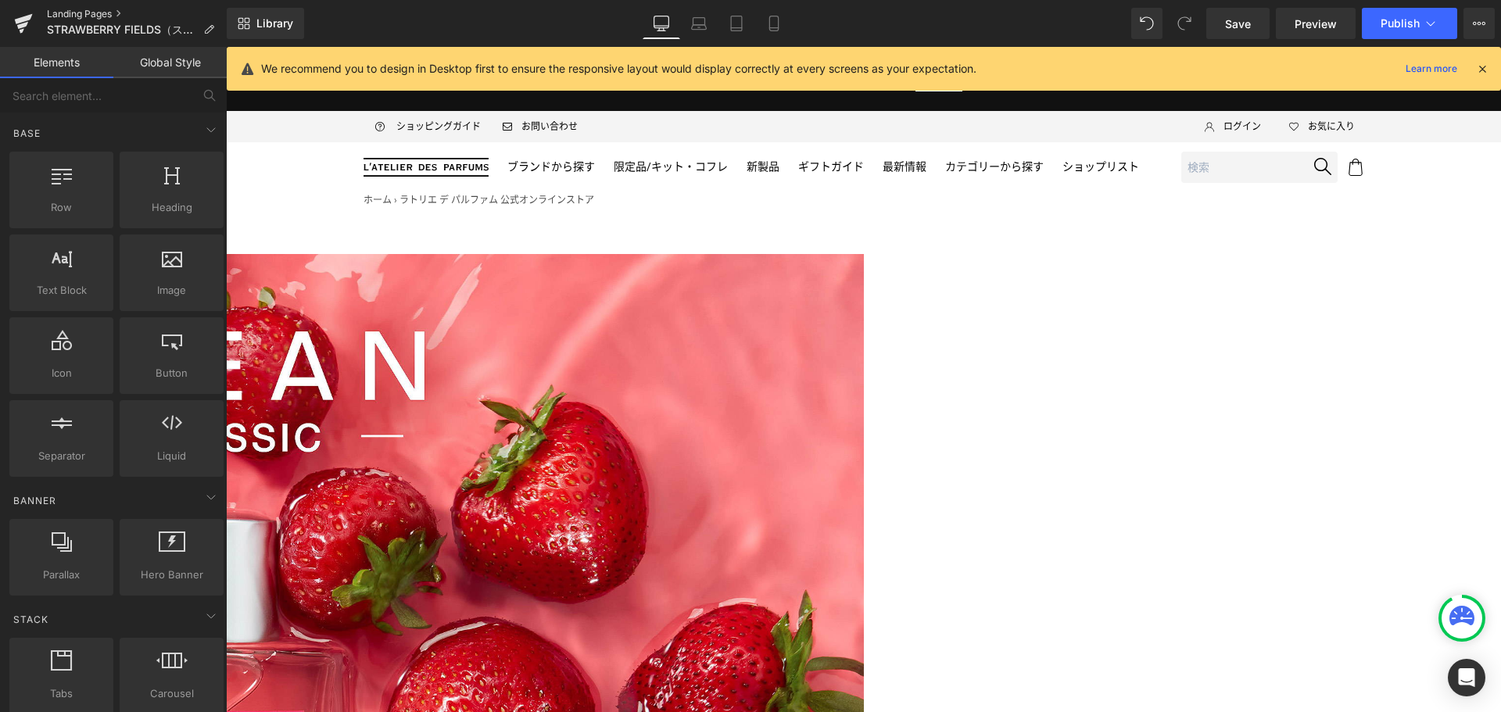
click at [95, 12] on link "Landing Pages" at bounding box center [137, 14] width 180 height 13
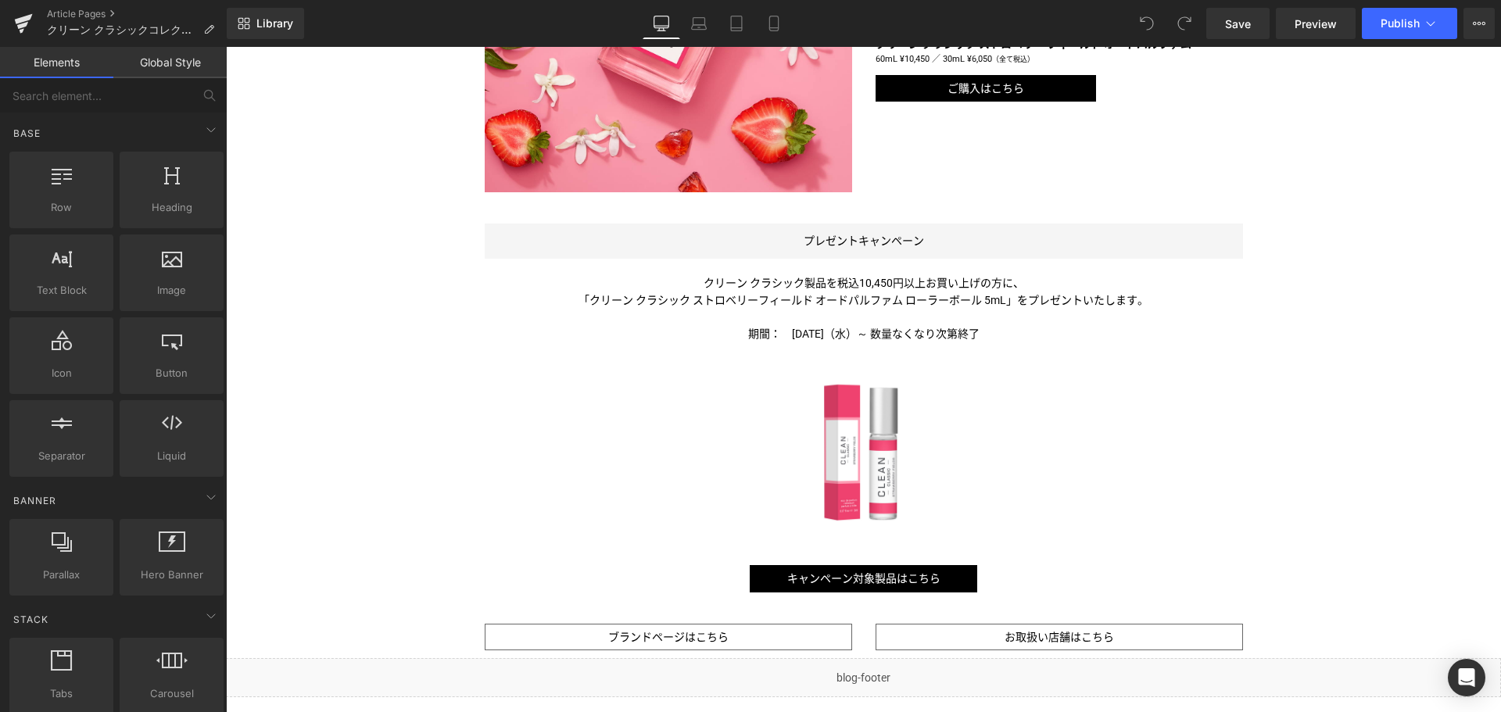
scroll to position [1011, 0]
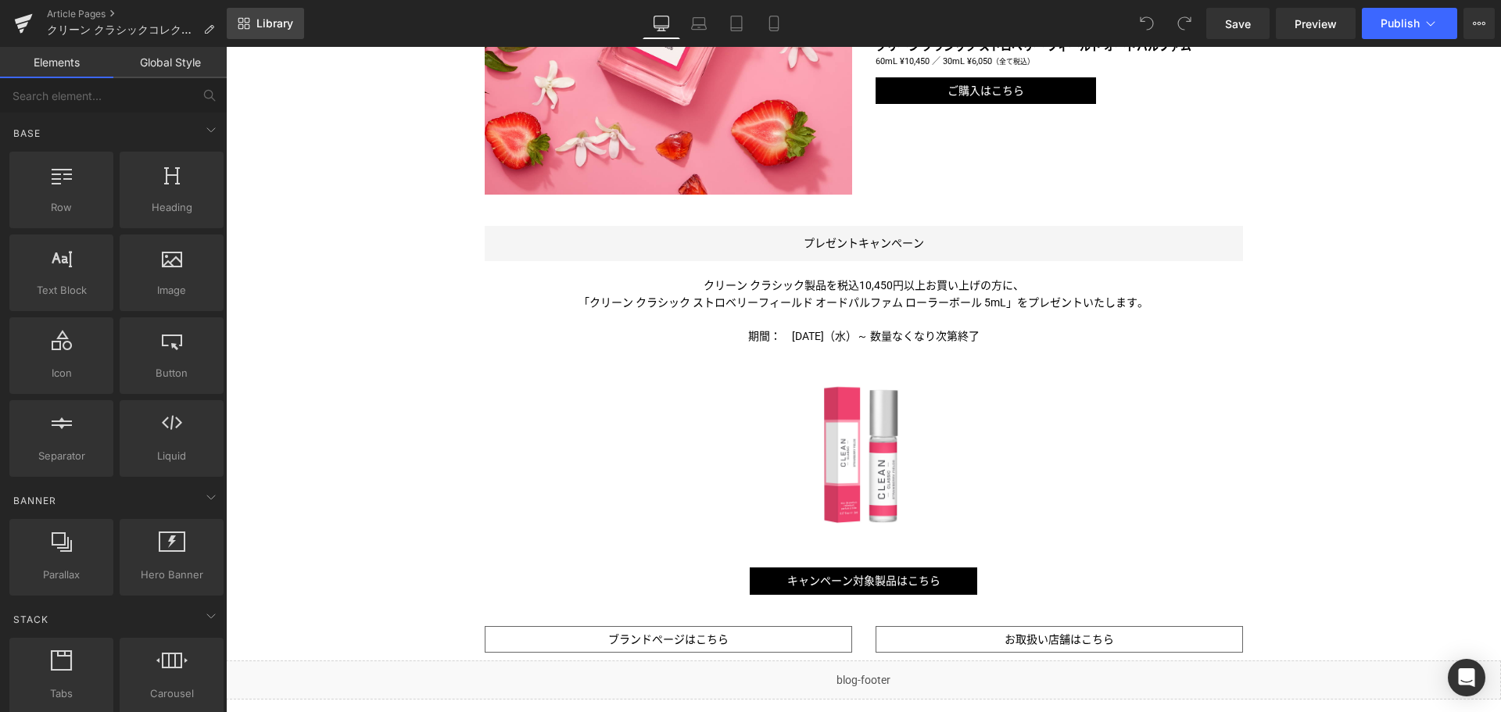
click at [277, 20] on span "Library" at bounding box center [274, 23] width 37 height 14
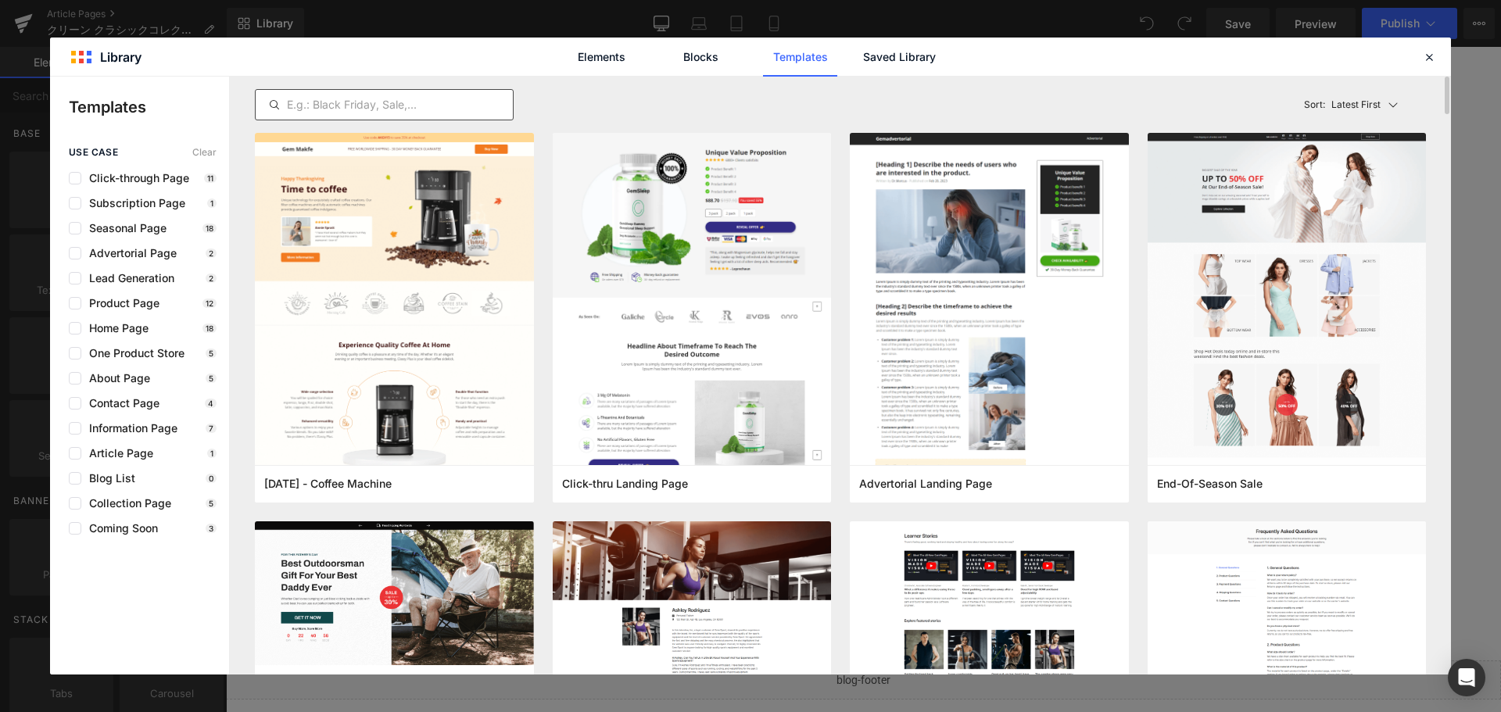
click at [410, 94] on div at bounding box center [384, 104] width 259 height 31
click at [410, 100] on input "text" at bounding box center [384, 104] width 257 height 19
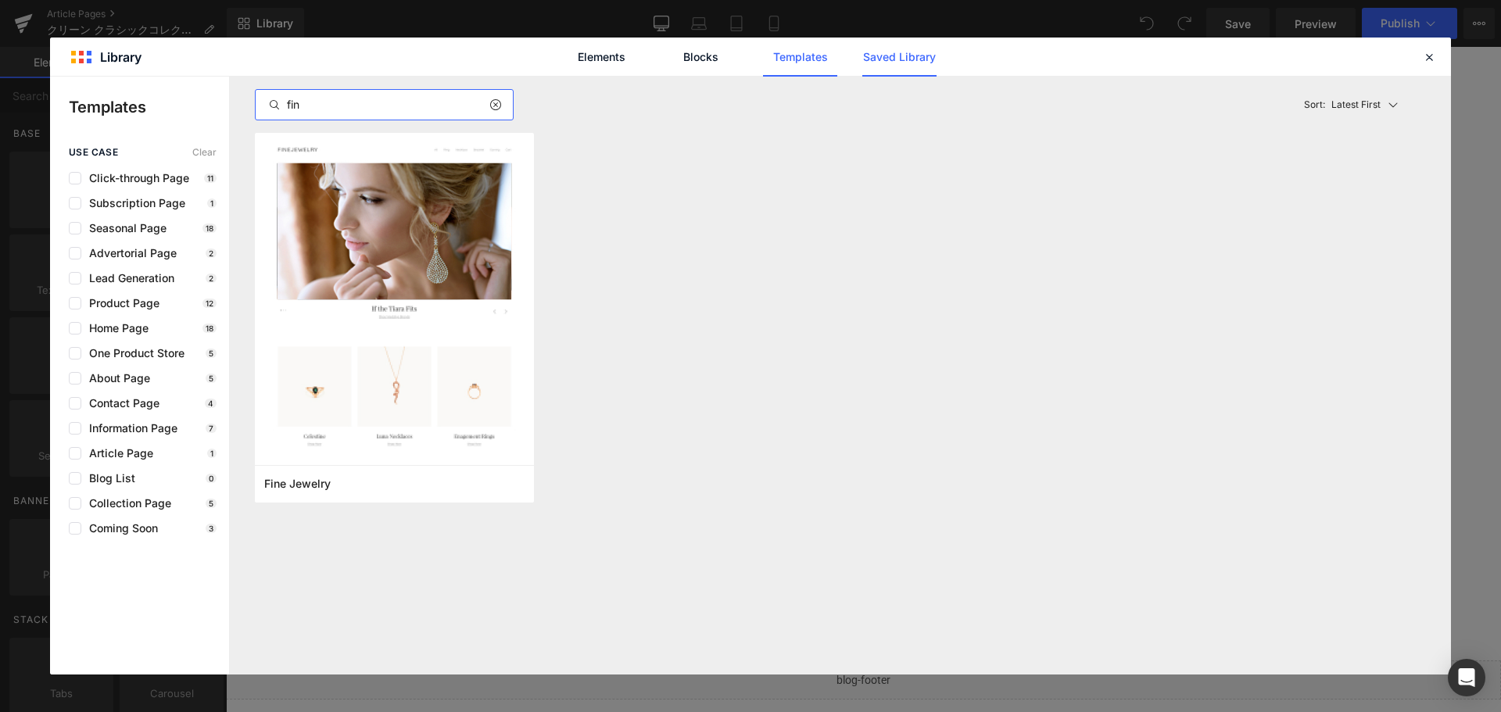
type input "fin"
click at [0, 0] on link "Saved Library" at bounding box center [0, 0] width 0 height 0
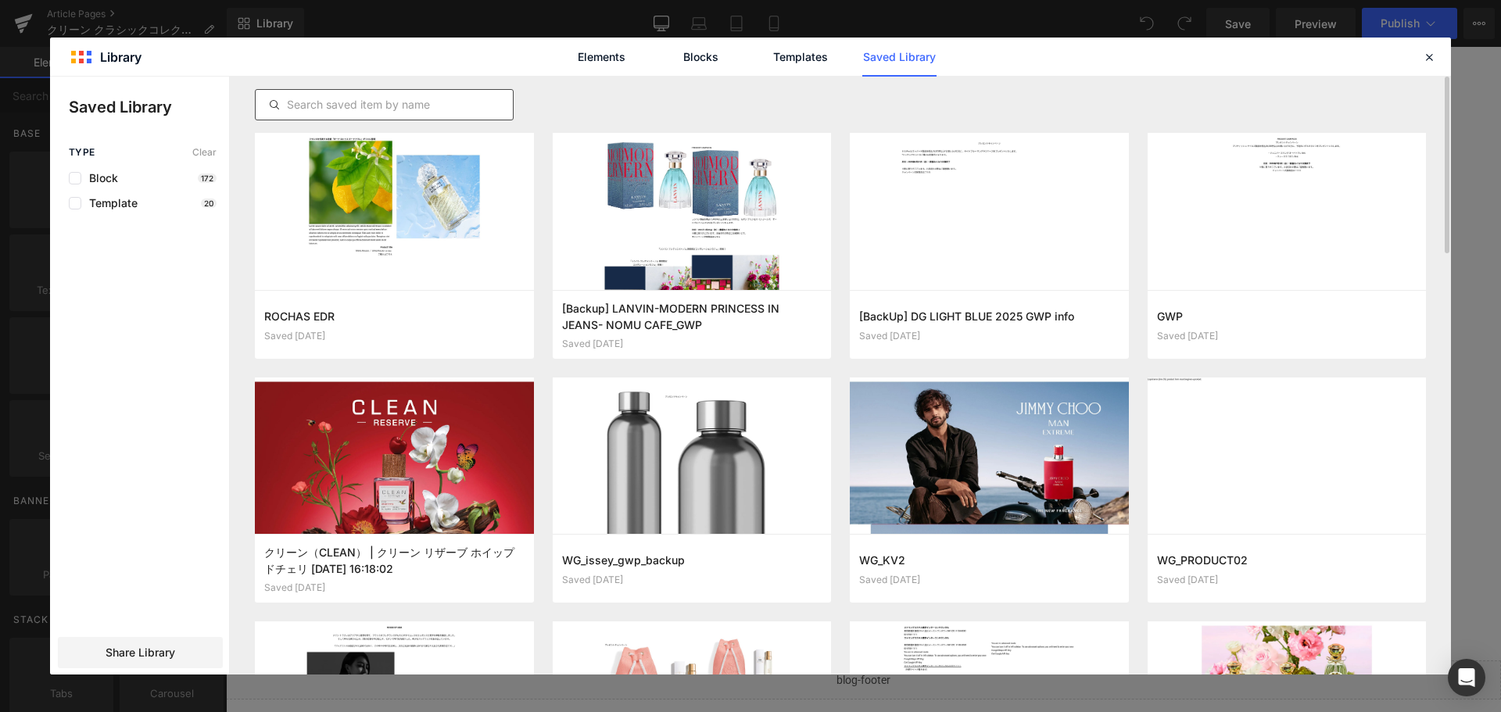
click at [315, 113] on input "text" at bounding box center [384, 104] width 257 height 19
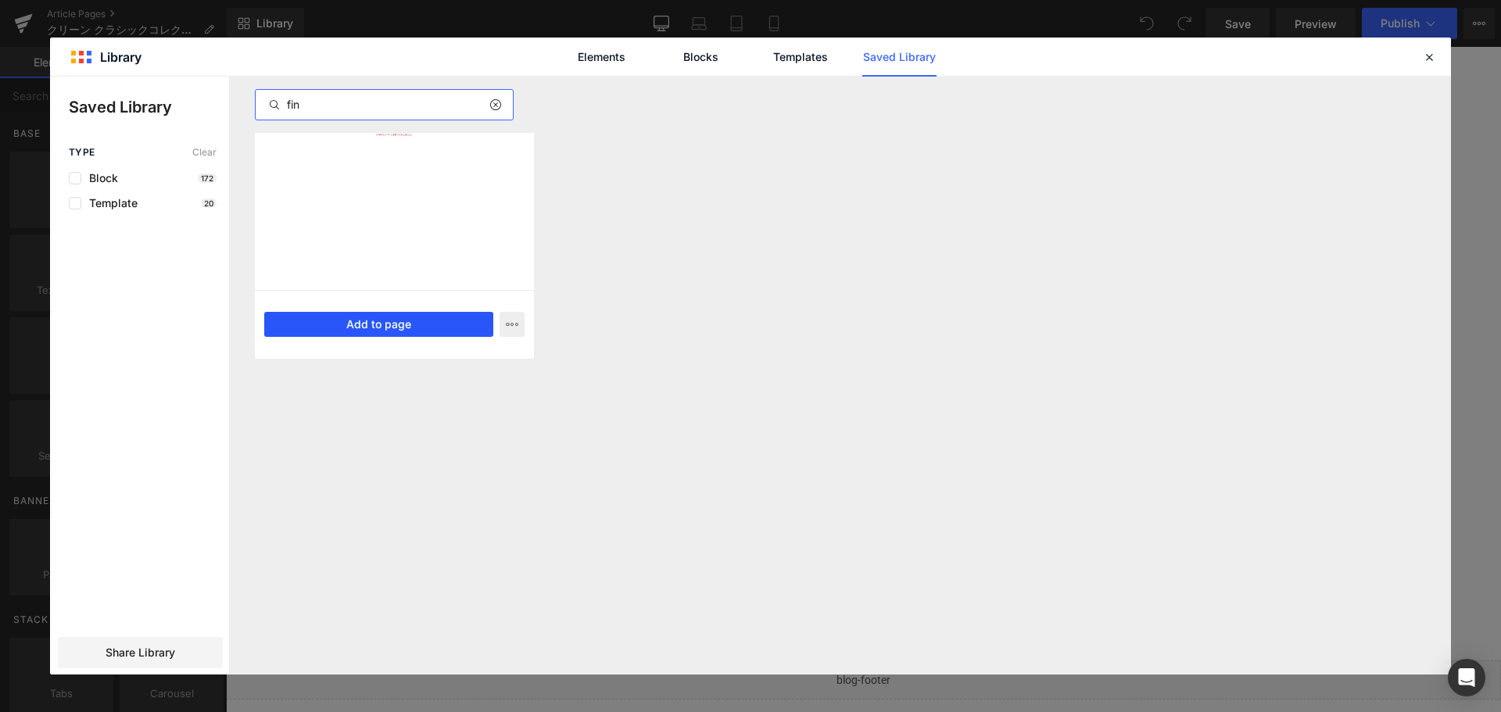
type input "fin"
click at [353, 321] on button "Add to page" at bounding box center [378, 324] width 229 height 25
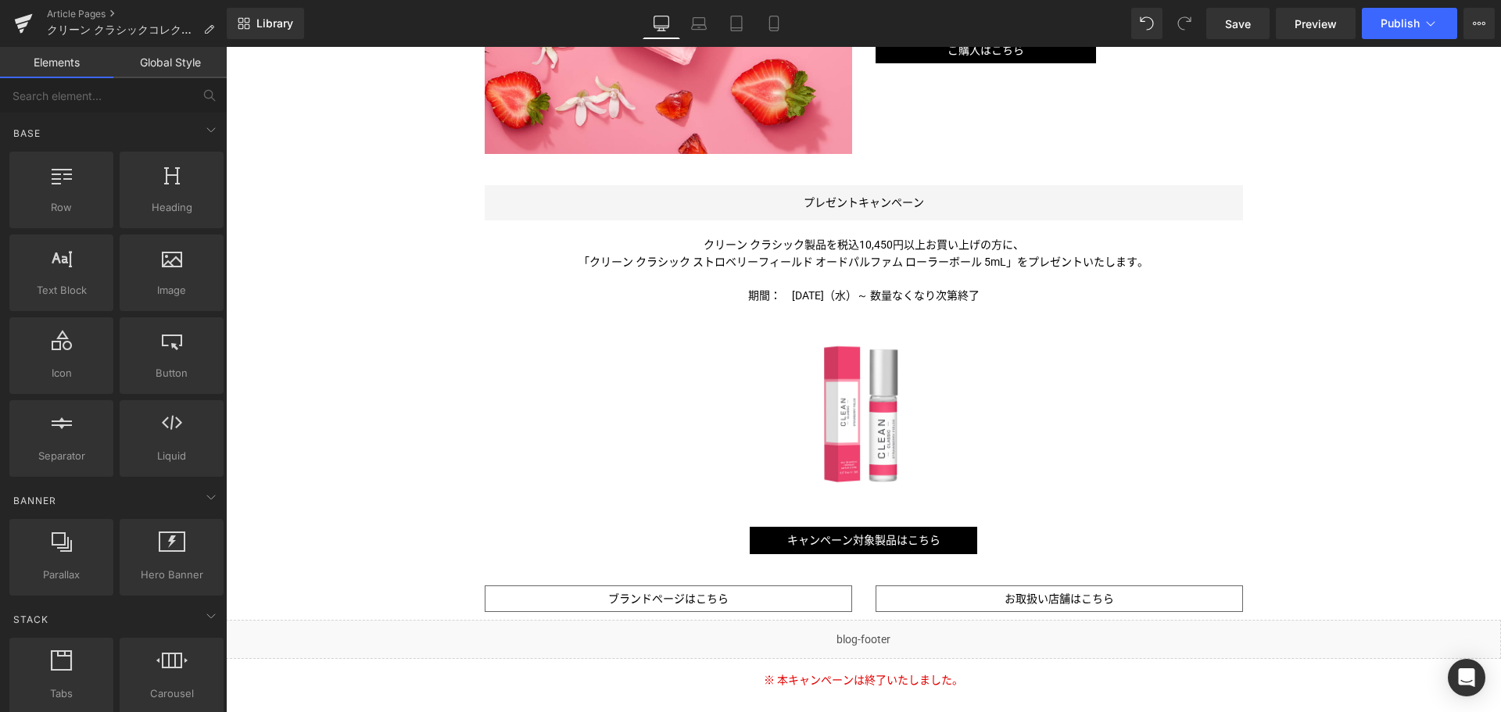
scroll to position [1049, 0]
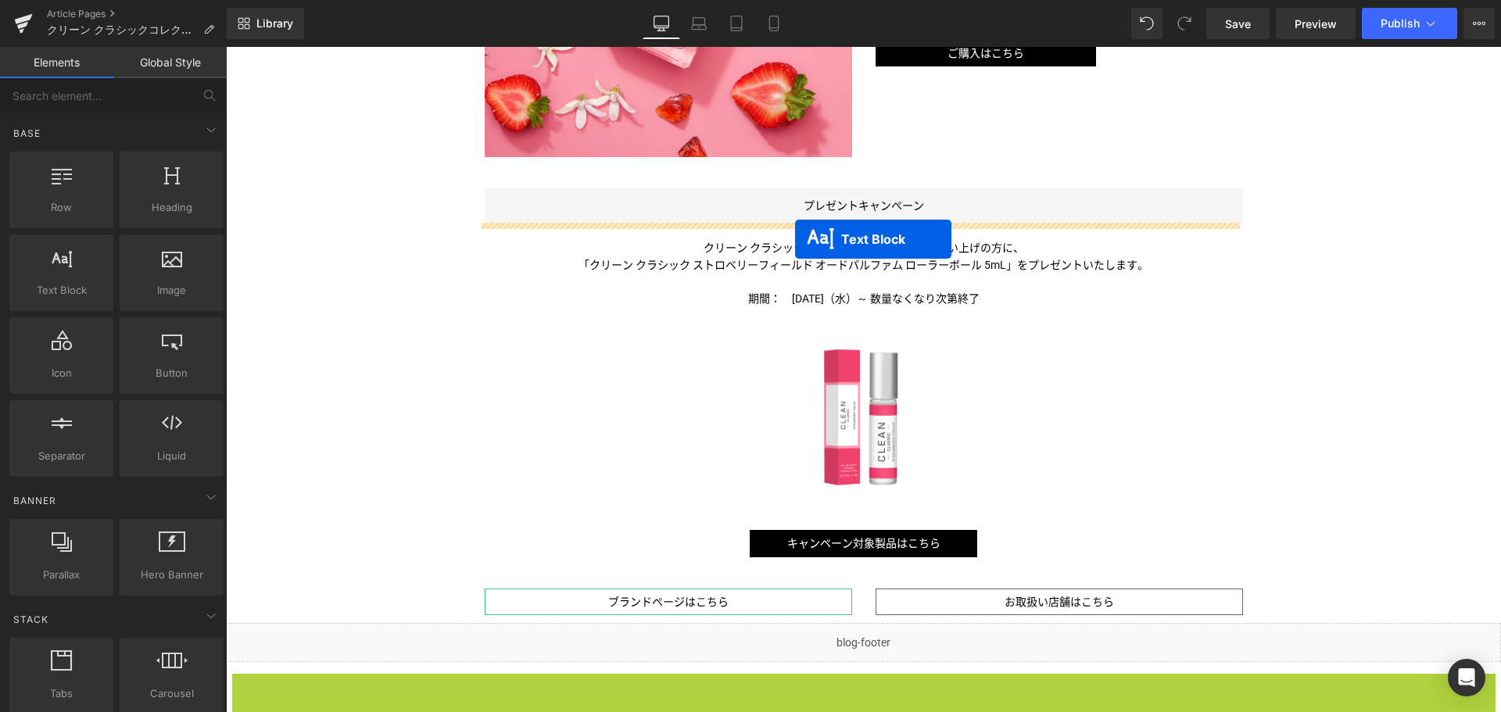
drag, startPoint x: 818, startPoint y: 683, endPoint x: 795, endPoint y: 239, distance: 443.9
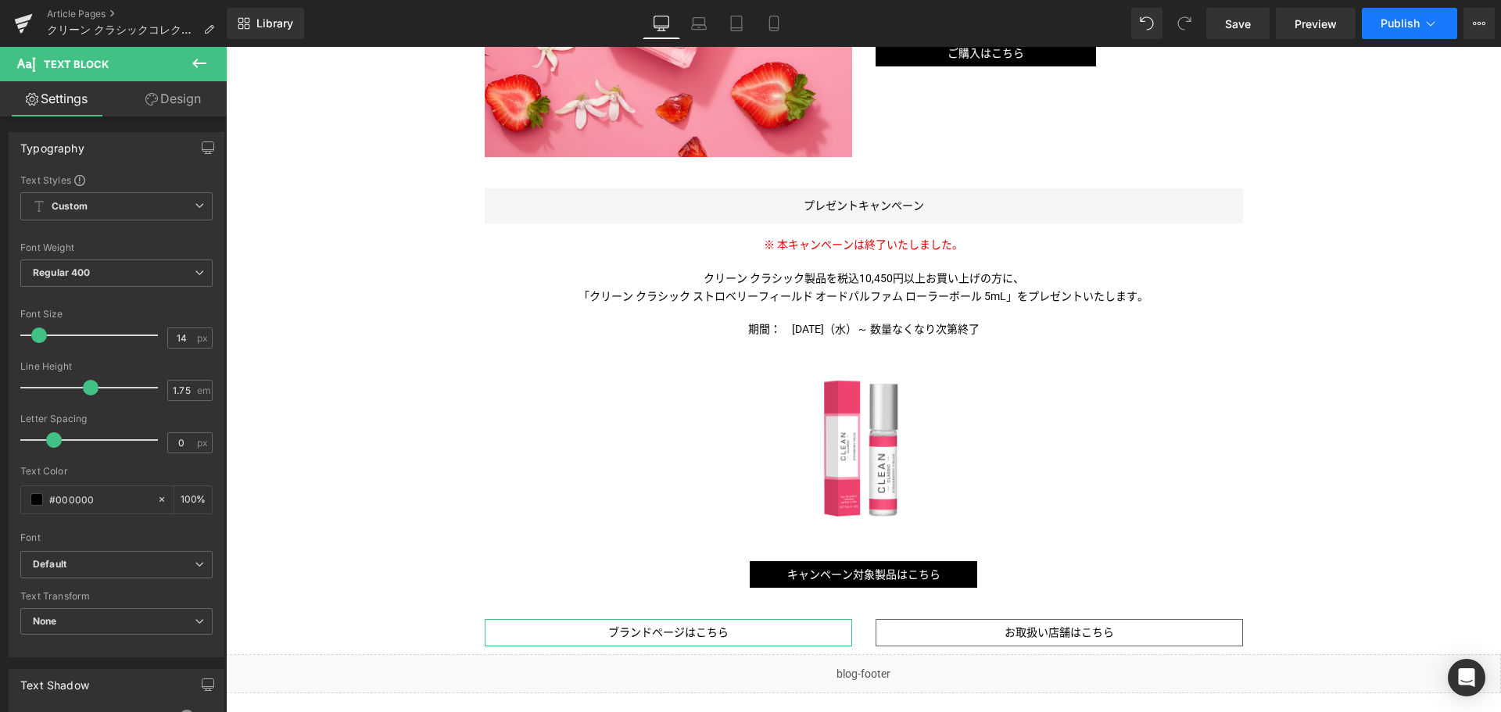
click at [1416, 26] on span "Publish" at bounding box center [1400, 23] width 39 height 13
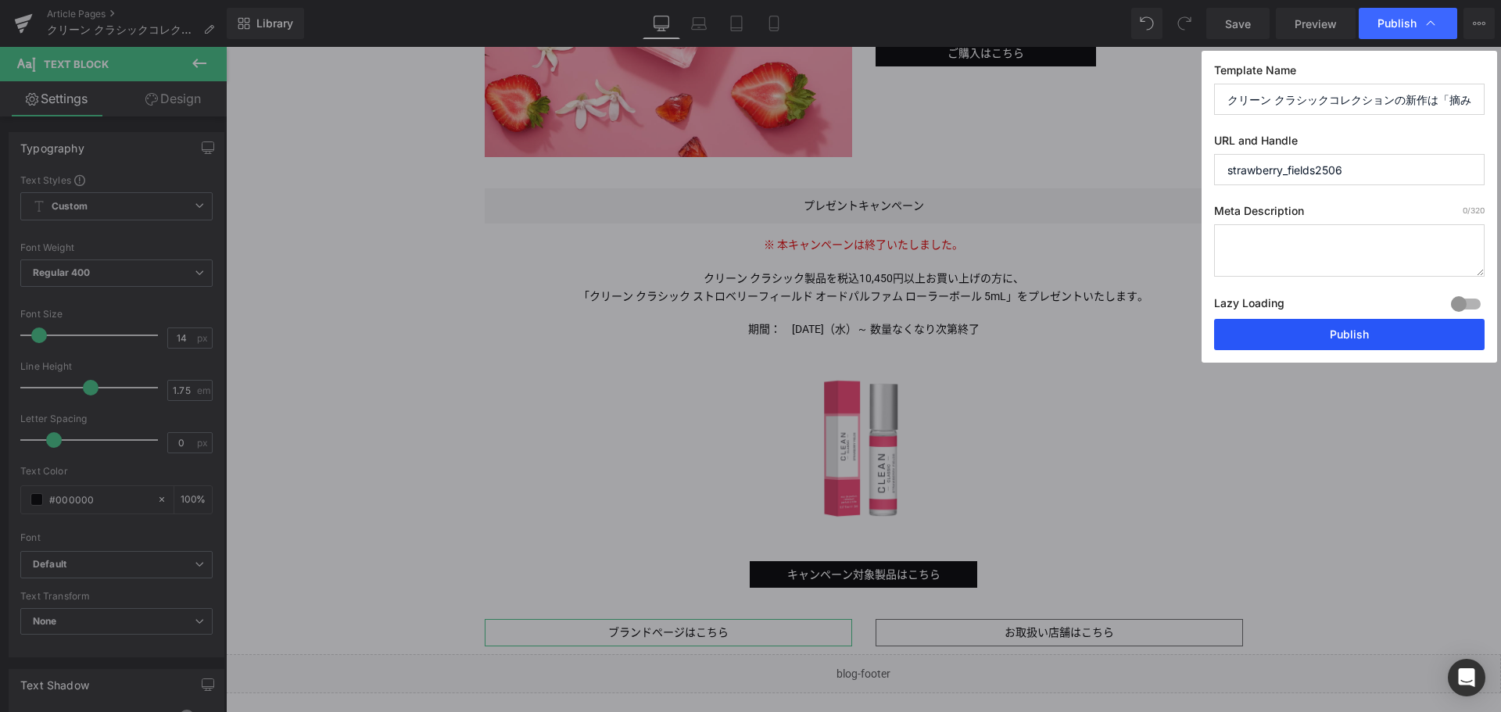
click at [1364, 346] on button "Publish" at bounding box center [1349, 334] width 271 height 31
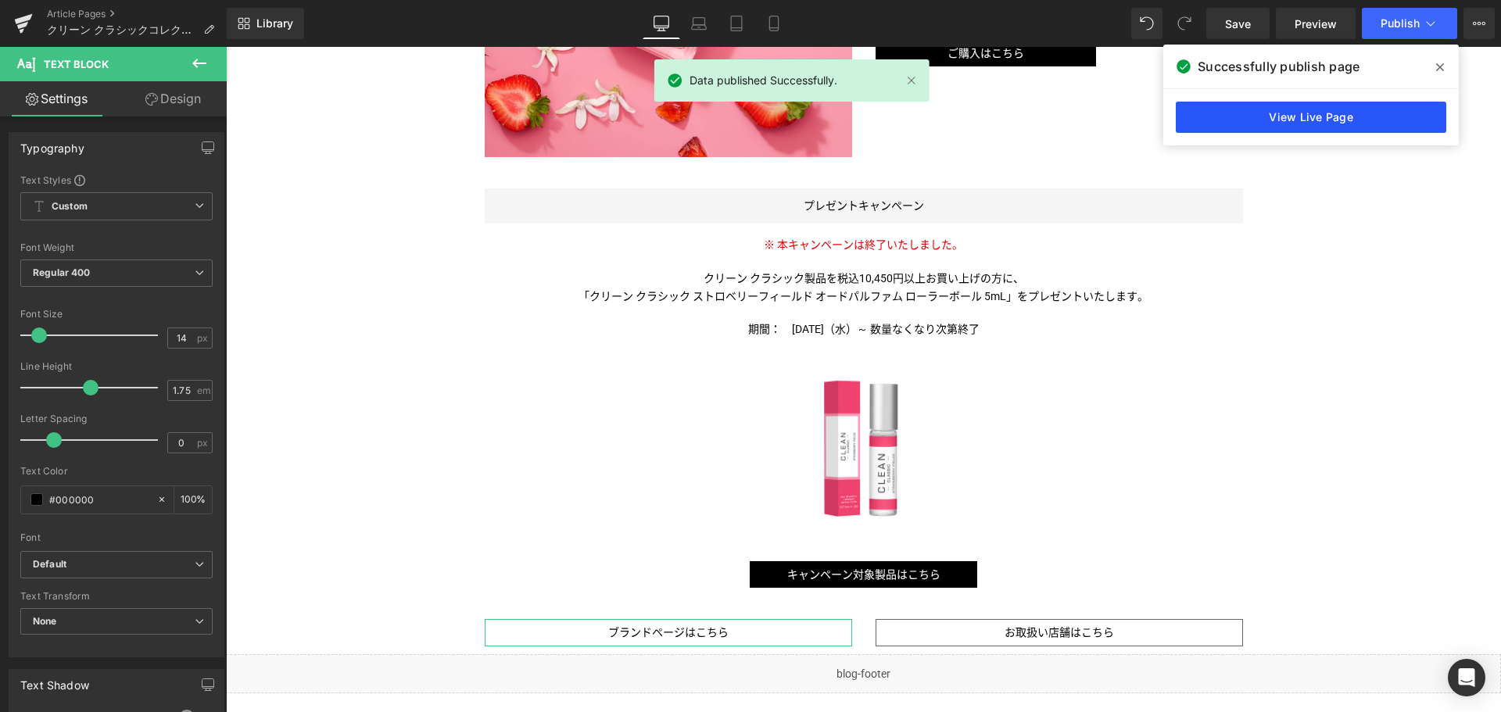
click at [1304, 118] on link "View Live Page" at bounding box center [1311, 117] width 271 height 31
